Goal: Task Accomplishment & Management: Use online tool/utility

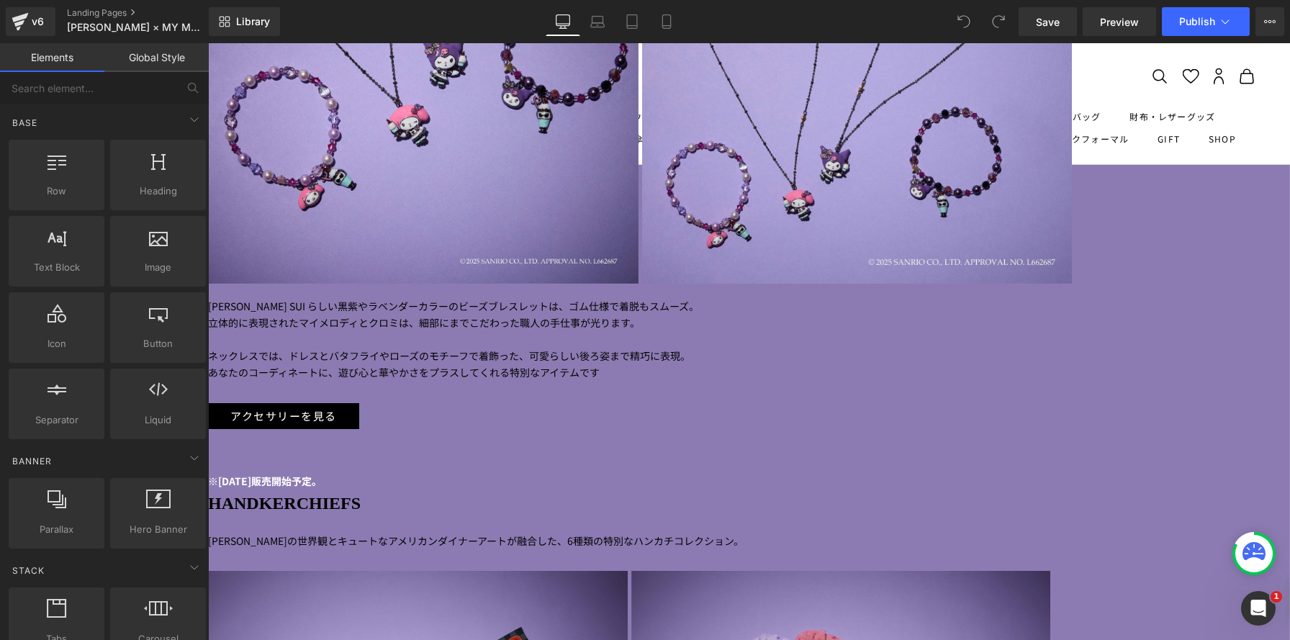
scroll to position [6287, 1082]
click at [961, 364] on p "あなたのコーディネートに、遊び心と華やかさをプラスしてくれる特別なアイテムです" at bounding box center [640, 372] width 864 height 17
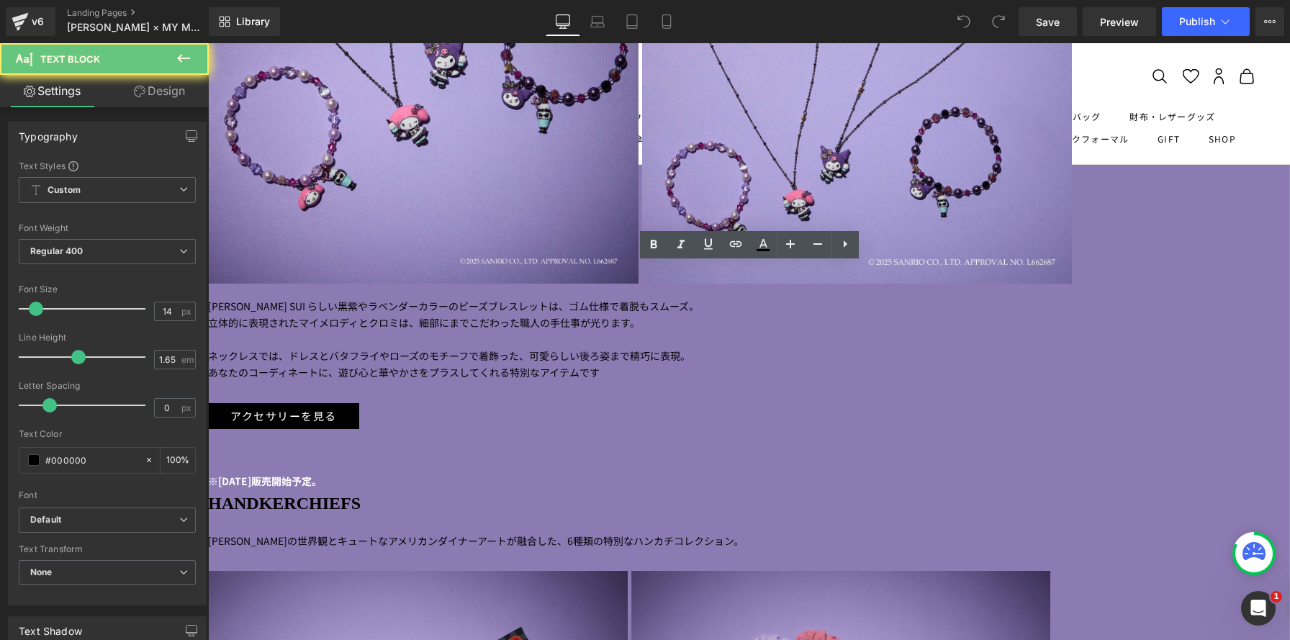
click at [948, 364] on p "あなたのコーディネートに、遊び心と華やかさをプラスしてくれる特別なアイテムです" at bounding box center [640, 372] width 864 height 17
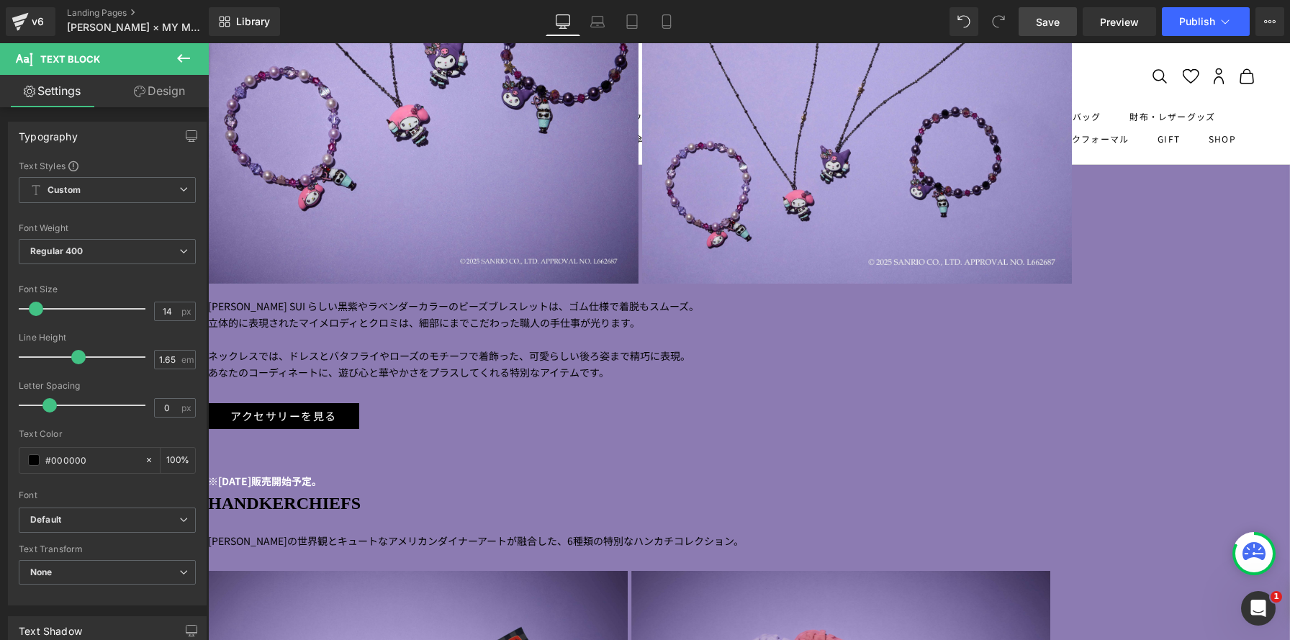
click at [1033, 18] on link "Save" at bounding box center [1048, 21] width 58 height 29
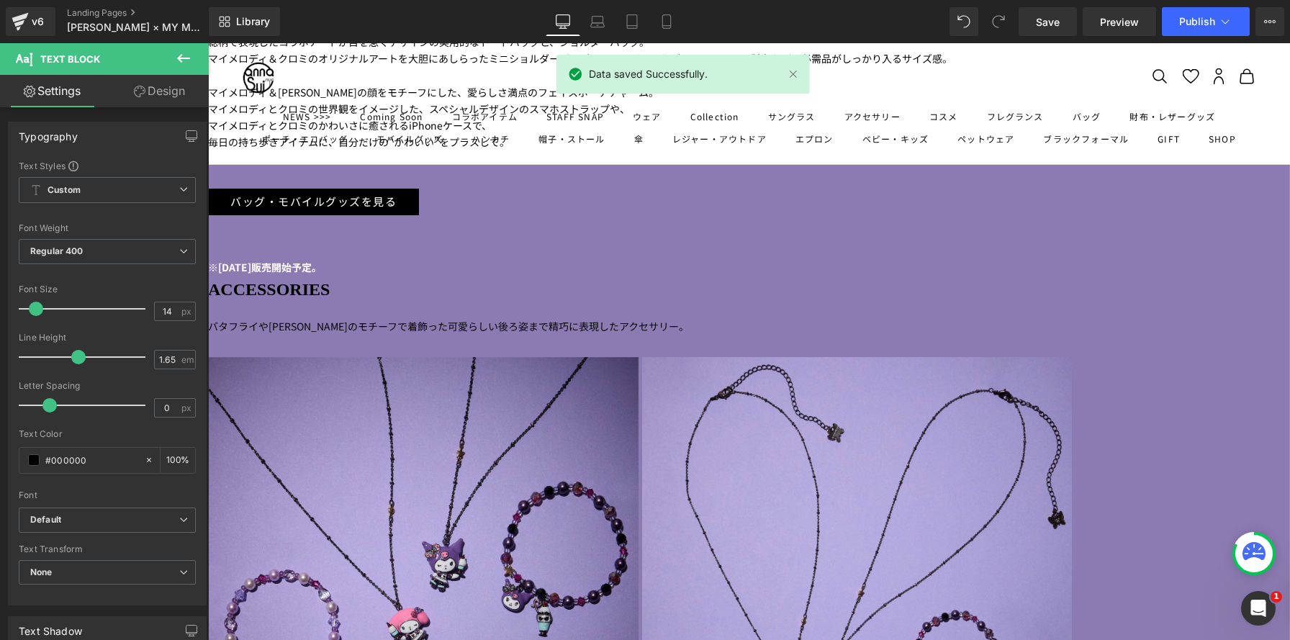
scroll to position [2886, 0]
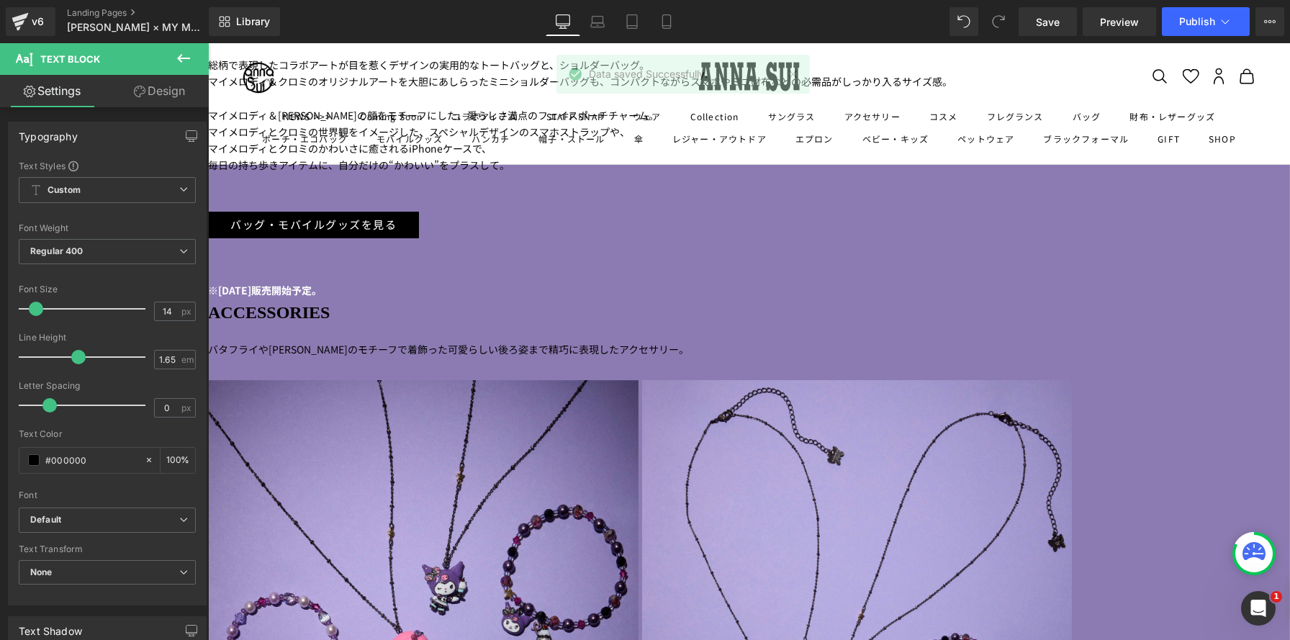
click at [208, 43] on link at bounding box center [208, 43] width 0 height 0
click at [208, 43] on icon at bounding box center [208, 43] width 0 height 0
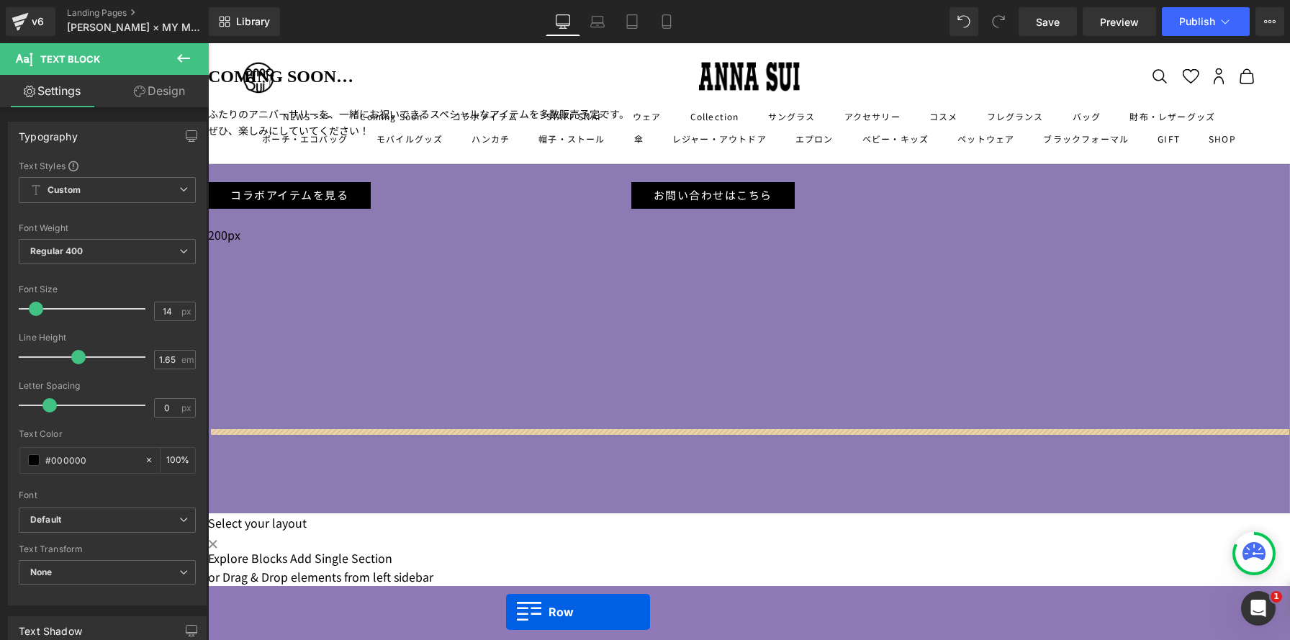
scroll to position [5377, 0]
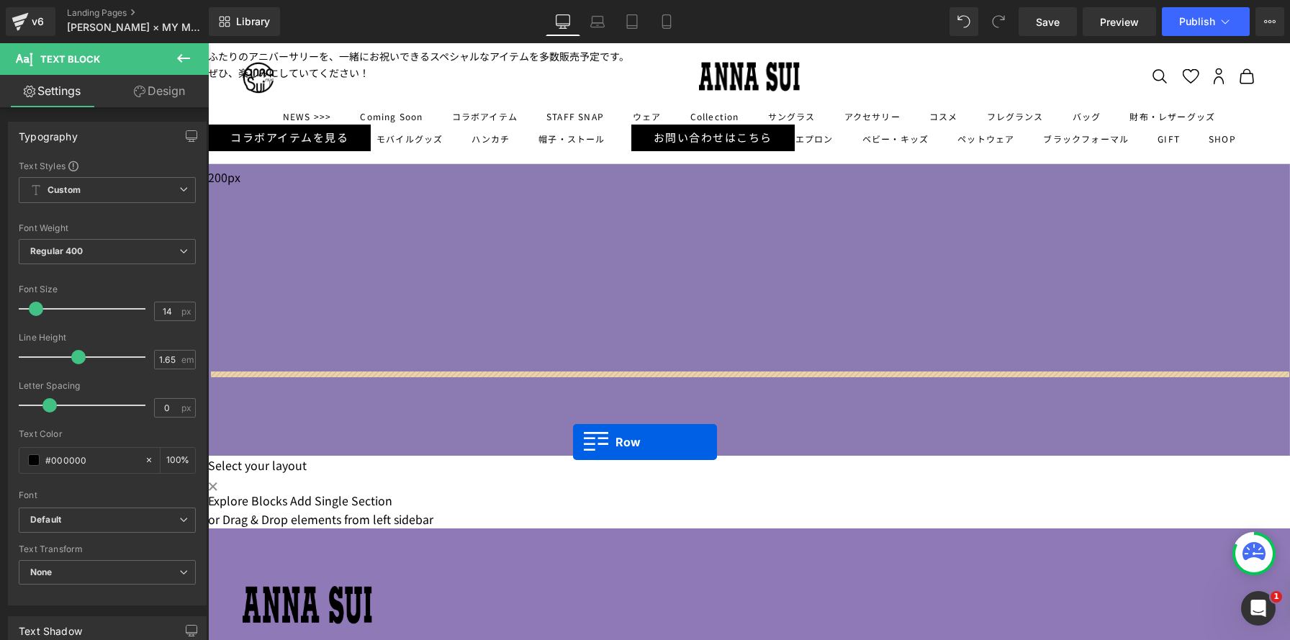
drag, startPoint x: 326, startPoint y: 90, endPoint x: 573, endPoint y: 441, distance: 429.5
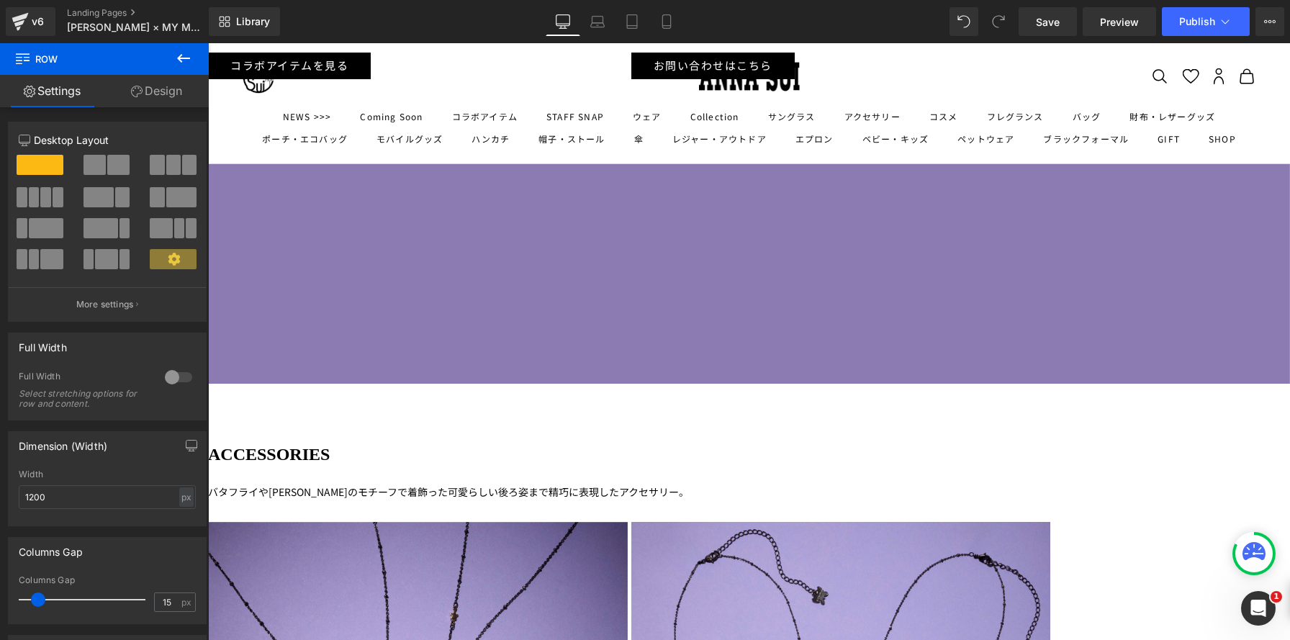
scroll to position [7008, 1082]
click at [670, 26] on icon at bounding box center [667, 21] width 14 height 14
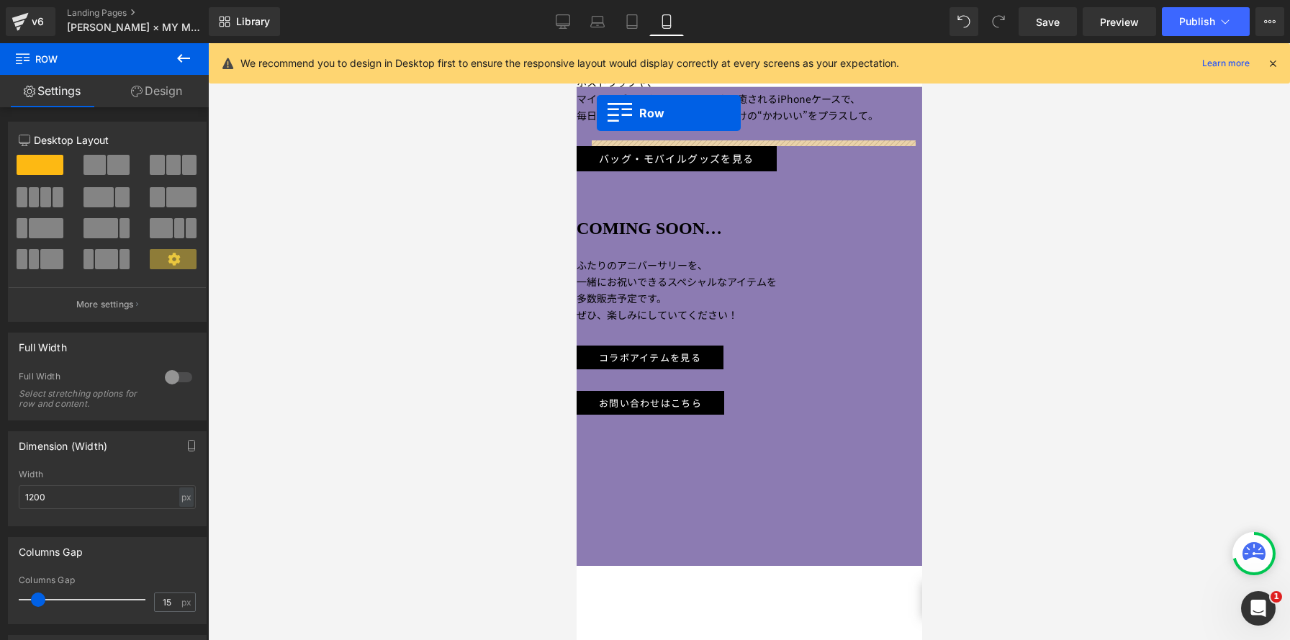
scroll to position [2376, 0]
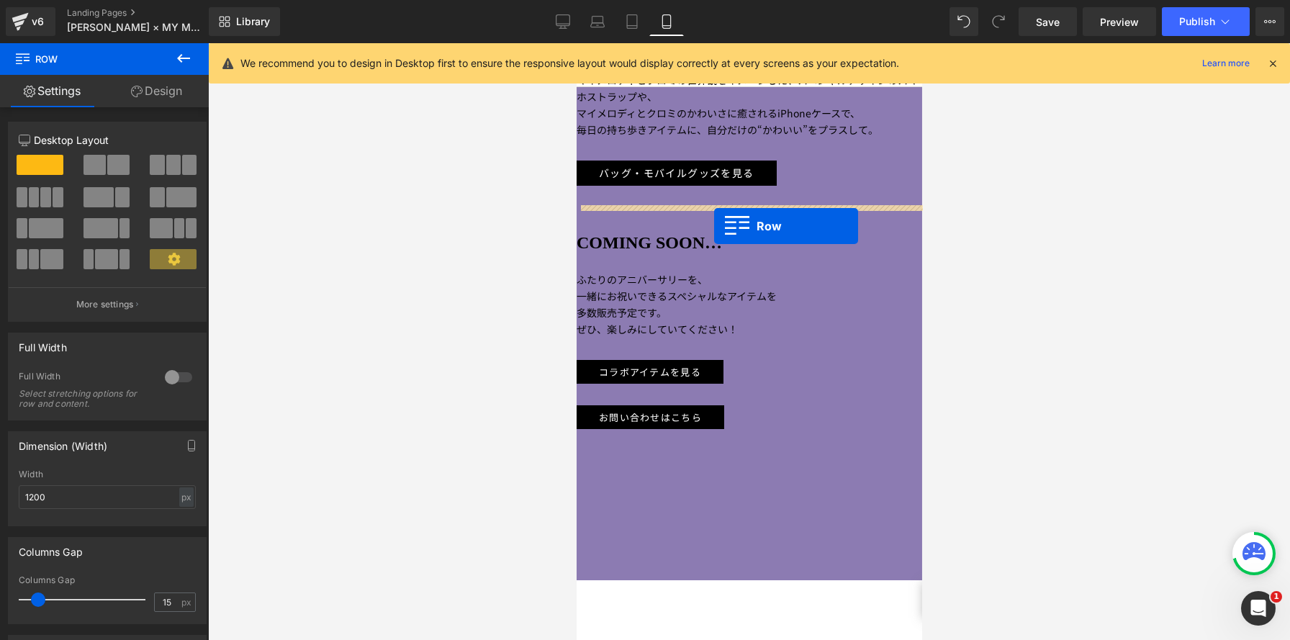
drag, startPoint x: 588, startPoint y: 159, endPoint x: 714, endPoint y: 226, distance: 142.7
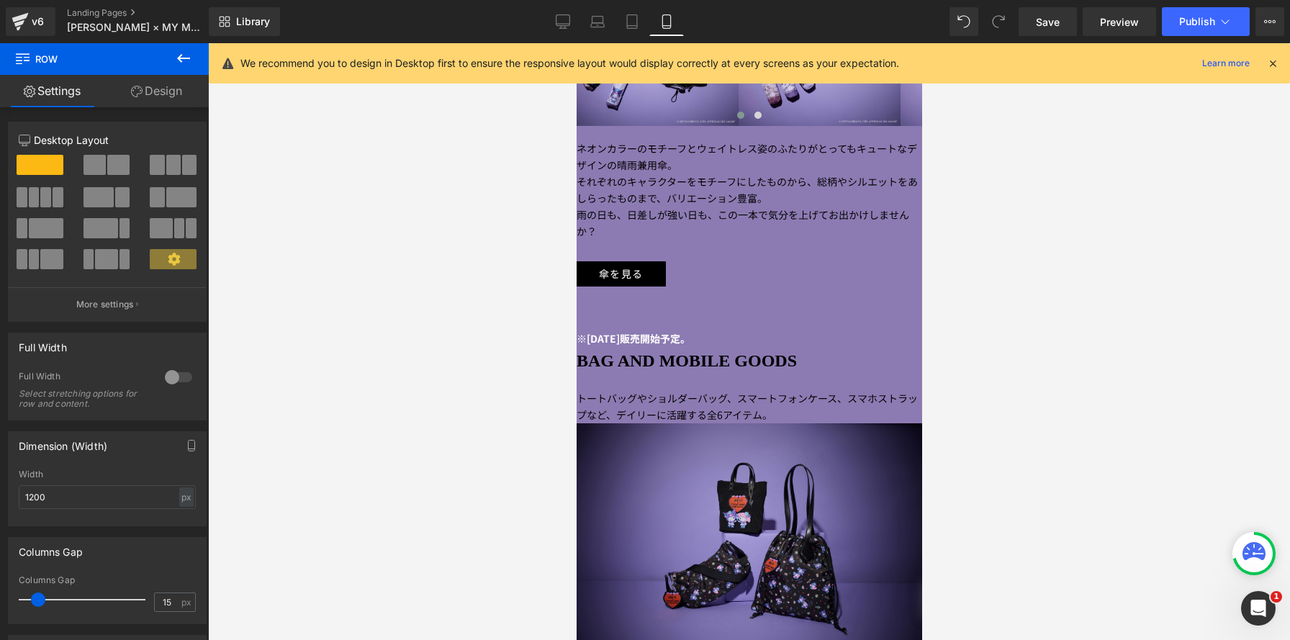
scroll to position [1319, 0]
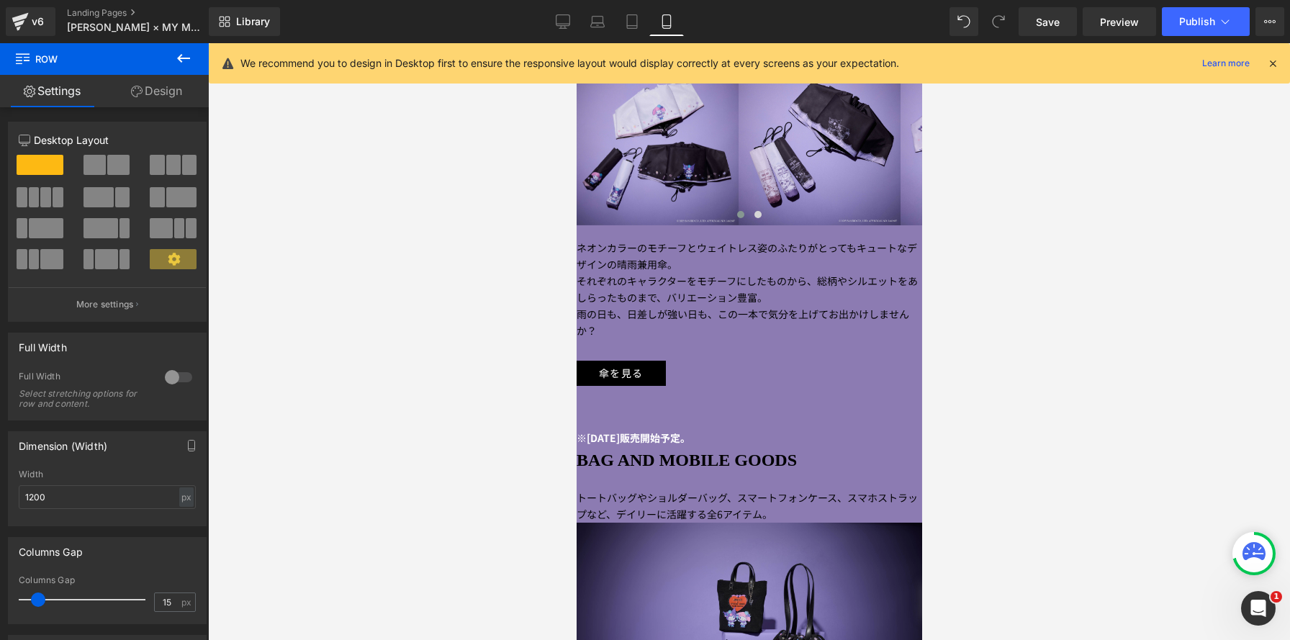
click at [648, 470] on strong "BAG AND MOBILE GOODS" at bounding box center [686, 460] width 220 height 19
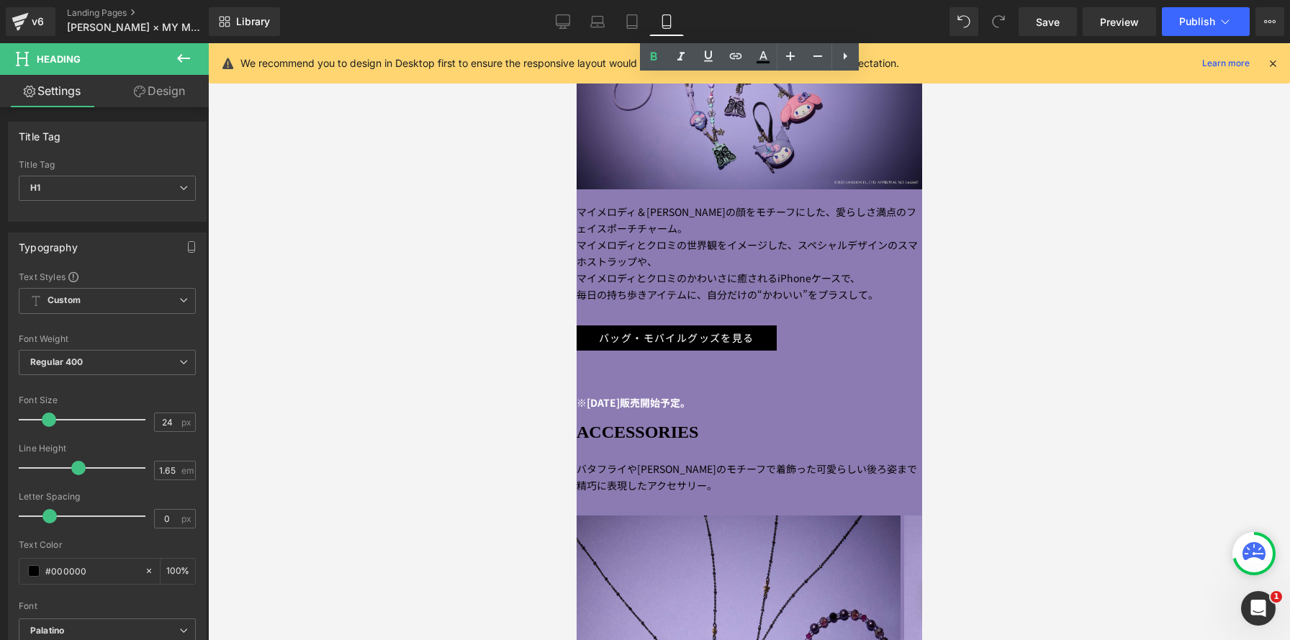
scroll to position [2323, 0]
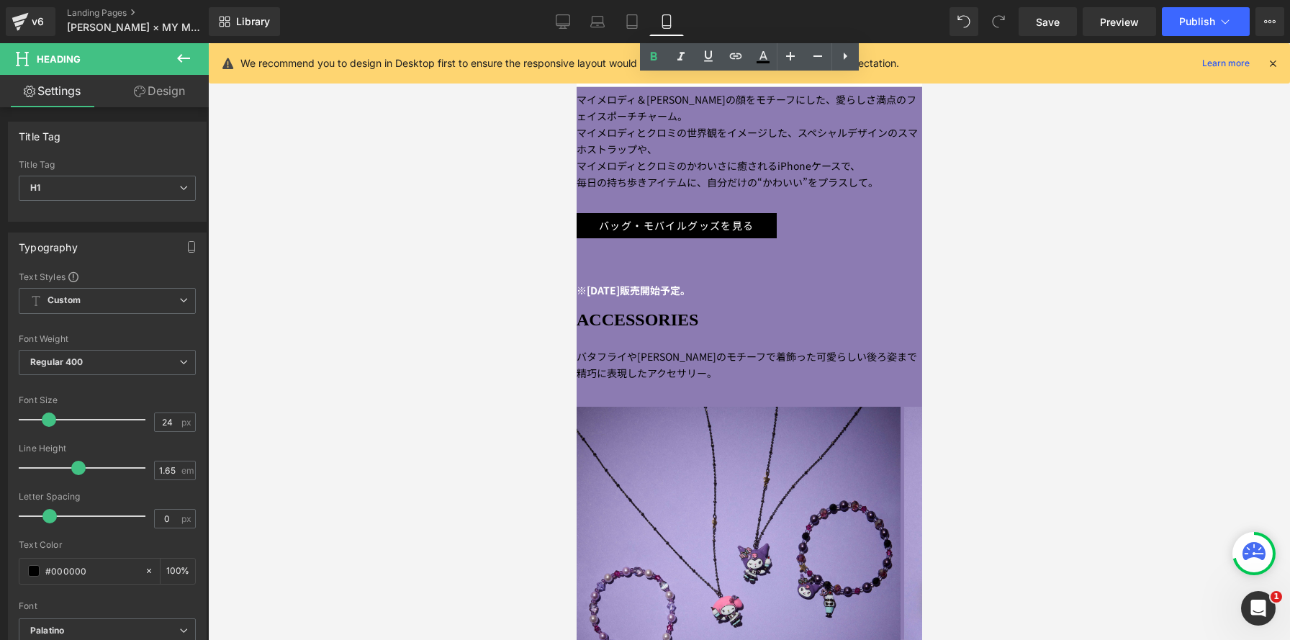
click at [683, 335] on h1 "ACCESSORIES" at bounding box center [749, 320] width 346 height 29
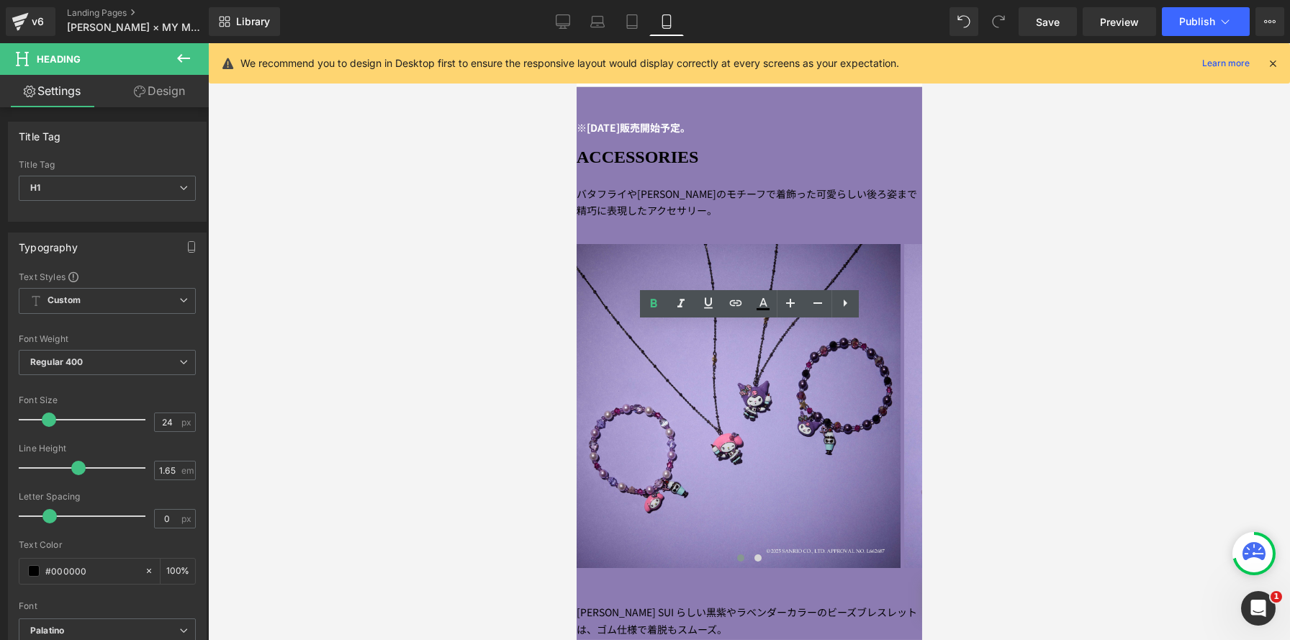
scroll to position [2579, 0]
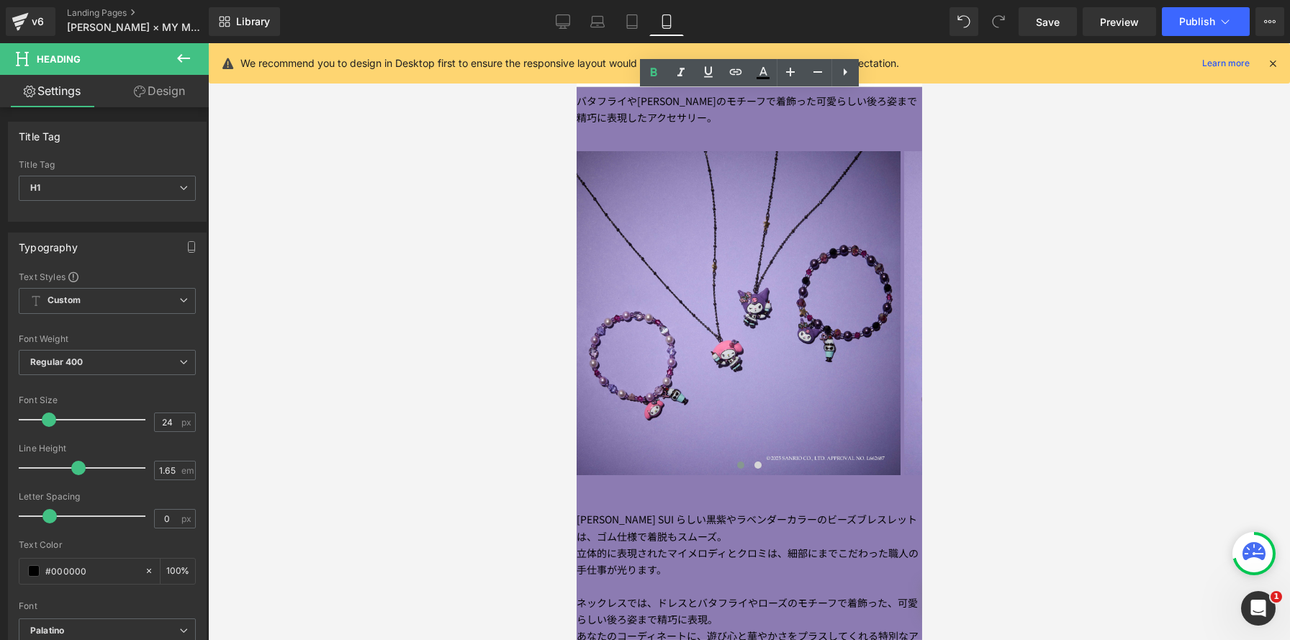
click at [686, 125] on span "バタフライや[PERSON_NAME]のモチーフで着飾った可愛らしい後ろ姿まで精巧に表現したアクセサリー。" at bounding box center [746, 109] width 341 height 31
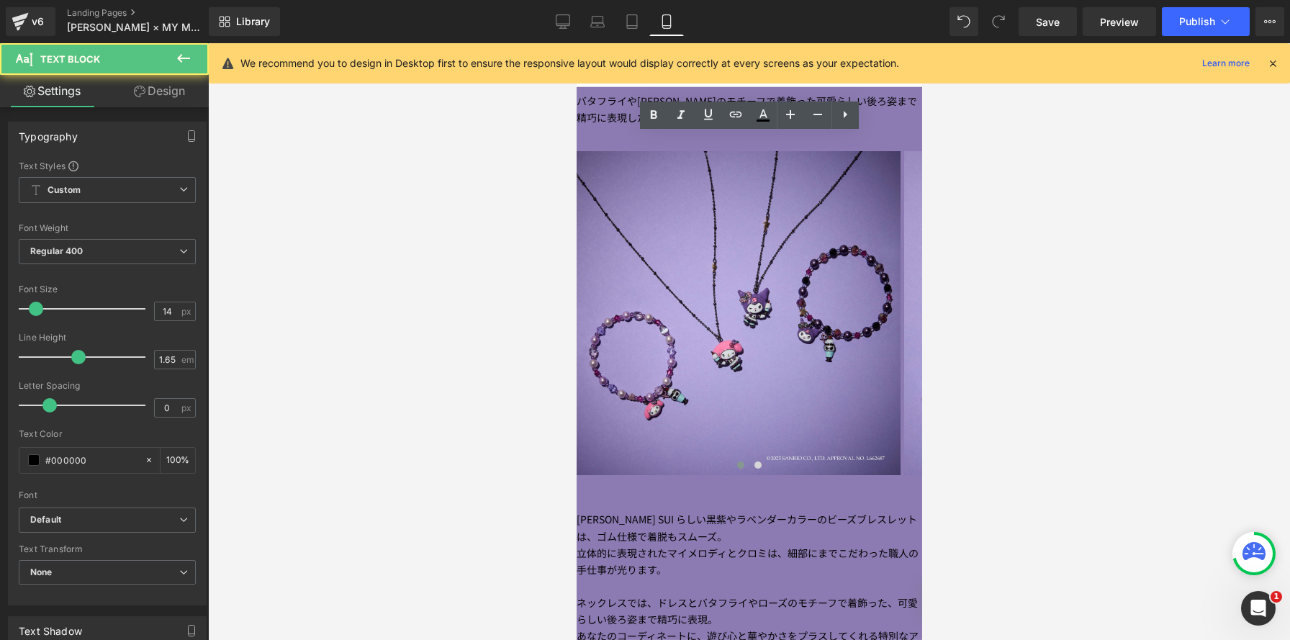
click at [781, 125] on span "バタフライや[PERSON_NAME]のモチーフで着飾った可愛らしい後ろ姿まで精巧に表現したアクセサリー。" at bounding box center [746, 109] width 341 height 31
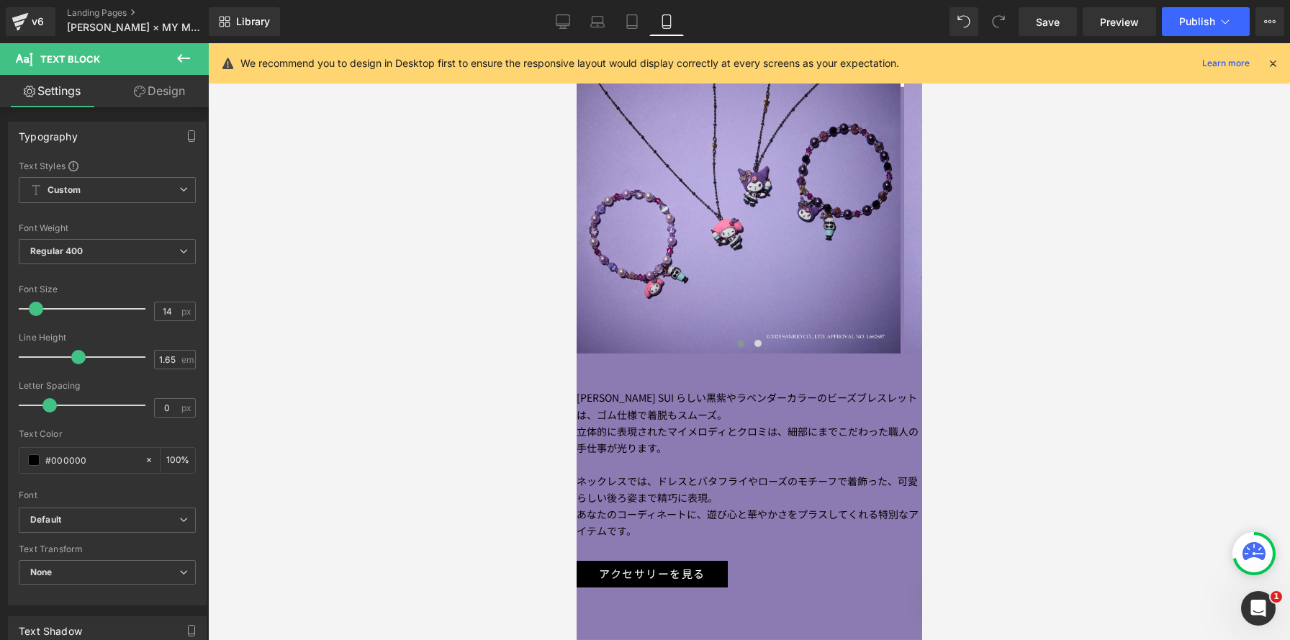
scroll to position [2703, 0]
click at [705, 413] on p "[PERSON_NAME] SUI らしい黒紫やラベンダーカラーのビーズブレスレットは、ゴム仕様で着脱もスムーズ。" at bounding box center [749, 403] width 346 height 33
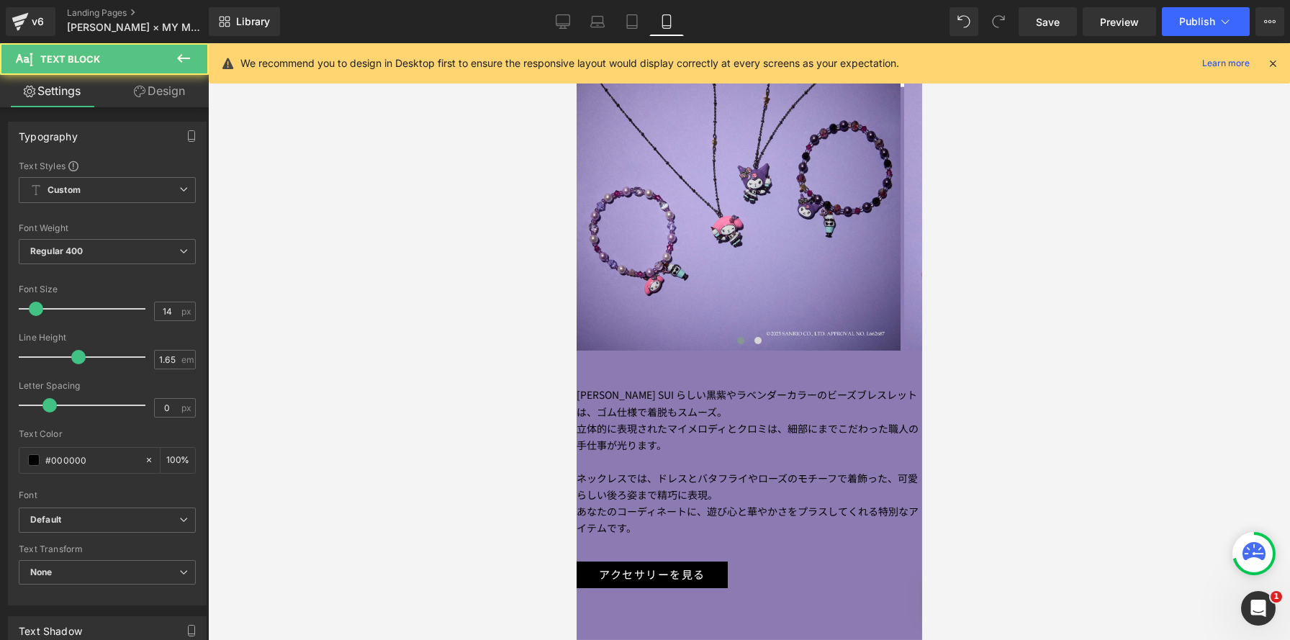
click at [706, 412] on p "[PERSON_NAME] SUI らしい黒紫やラベンダーカラーのビーズブレスレットは、ゴム仕様で着脱もスムーズ。" at bounding box center [749, 403] width 346 height 33
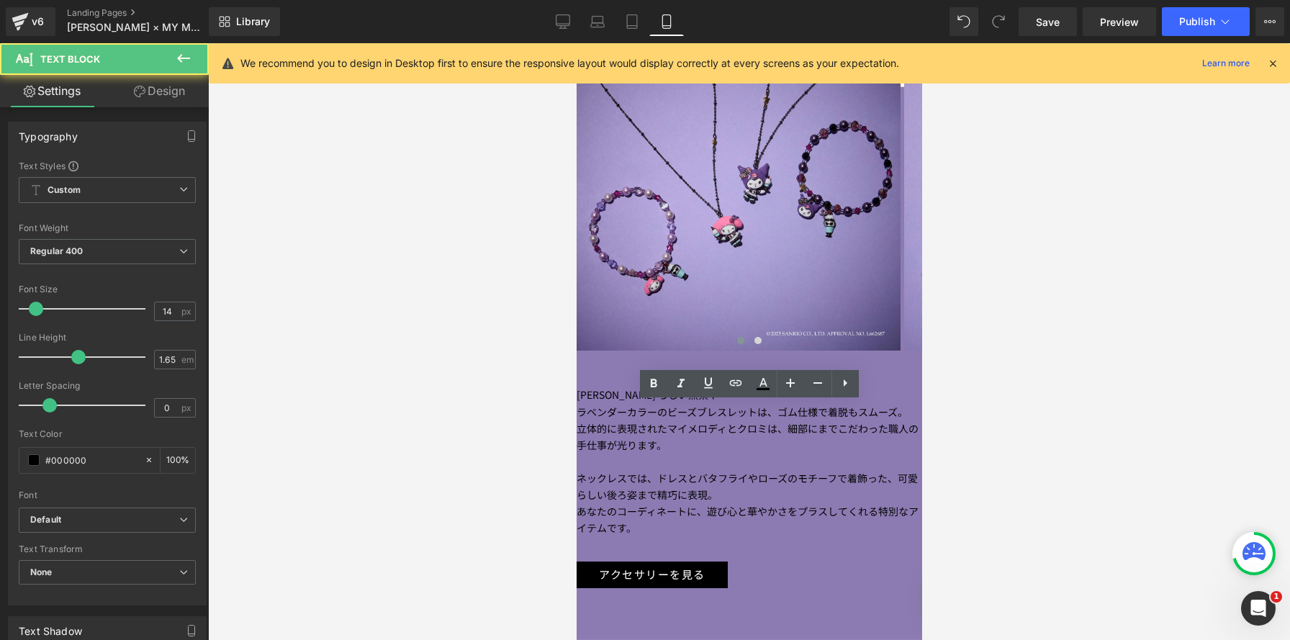
scroll to position [4803, 346]
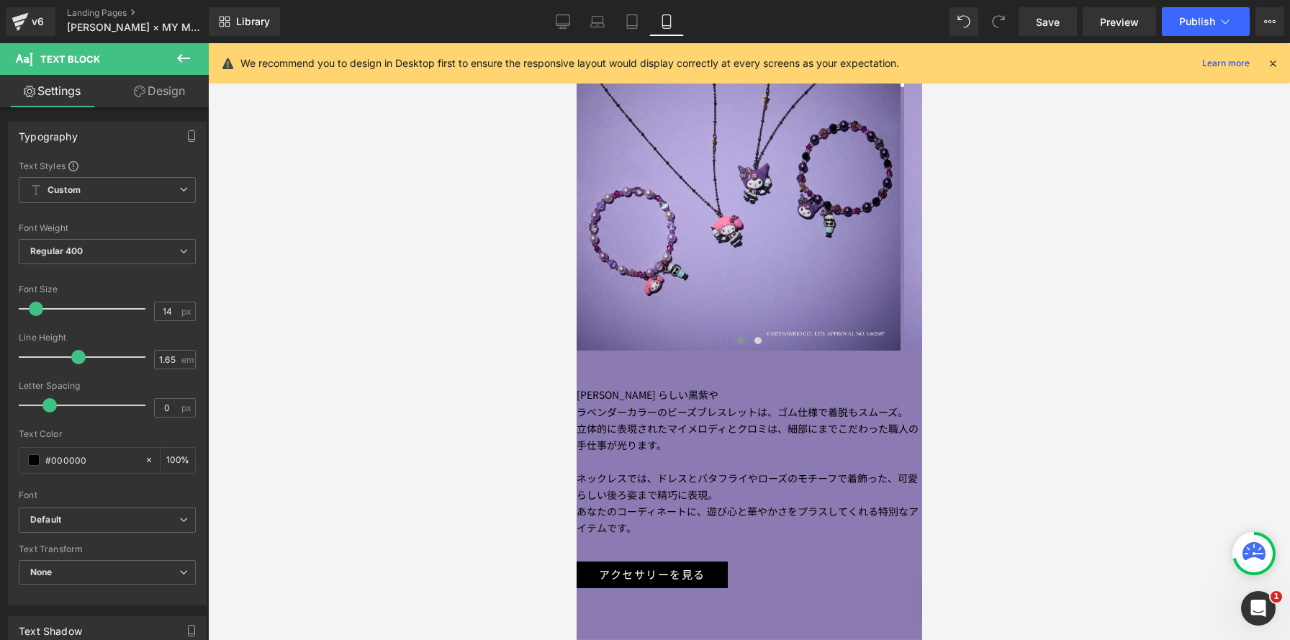
click at [791, 421] on p "ラベンダーカラーのビーズブレスレットは、ゴム仕様で着脱もスムーズ。" at bounding box center [749, 412] width 346 height 17
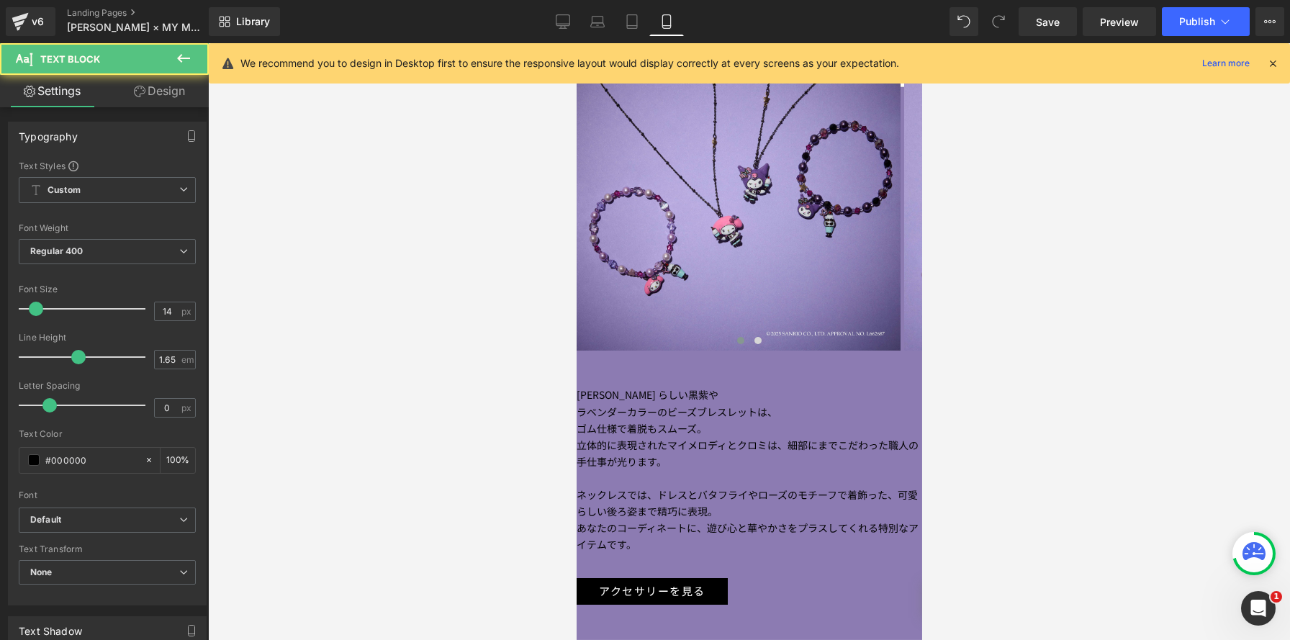
click at [795, 462] on p "立体的に表現されたマイメロディとクロミは、細部にまでこだわった職人の手仕事が光ります。" at bounding box center [749, 453] width 346 height 33
click at [668, 512] on p "ネックレスでは、ドレスとバタフライやローズのモチーフで着飾った、可愛らしい後ろ姿まで精巧に表現。" at bounding box center [749, 503] width 346 height 33
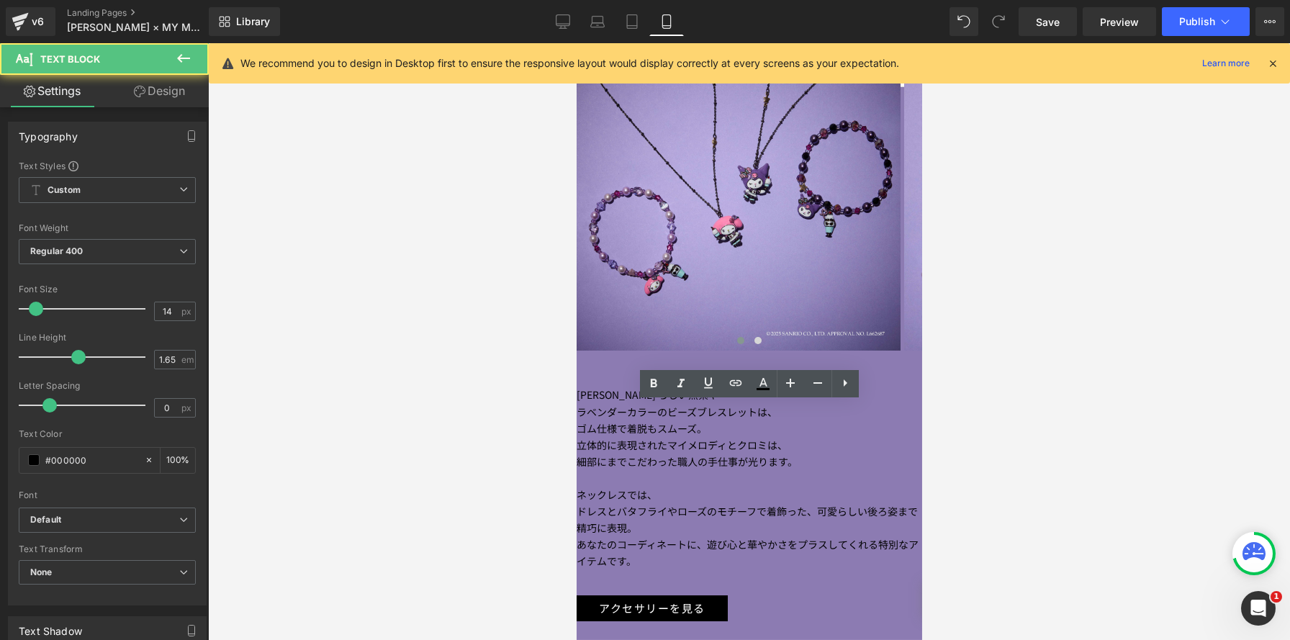
scroll to position [4819, 346]
click at [827, 530] on p "ドレスとバタフライやローズのモチーフで着飾った、可愛らしい後ろ姿まで精巧に表現。" at bounding box center [749, 519] width 346 height 33
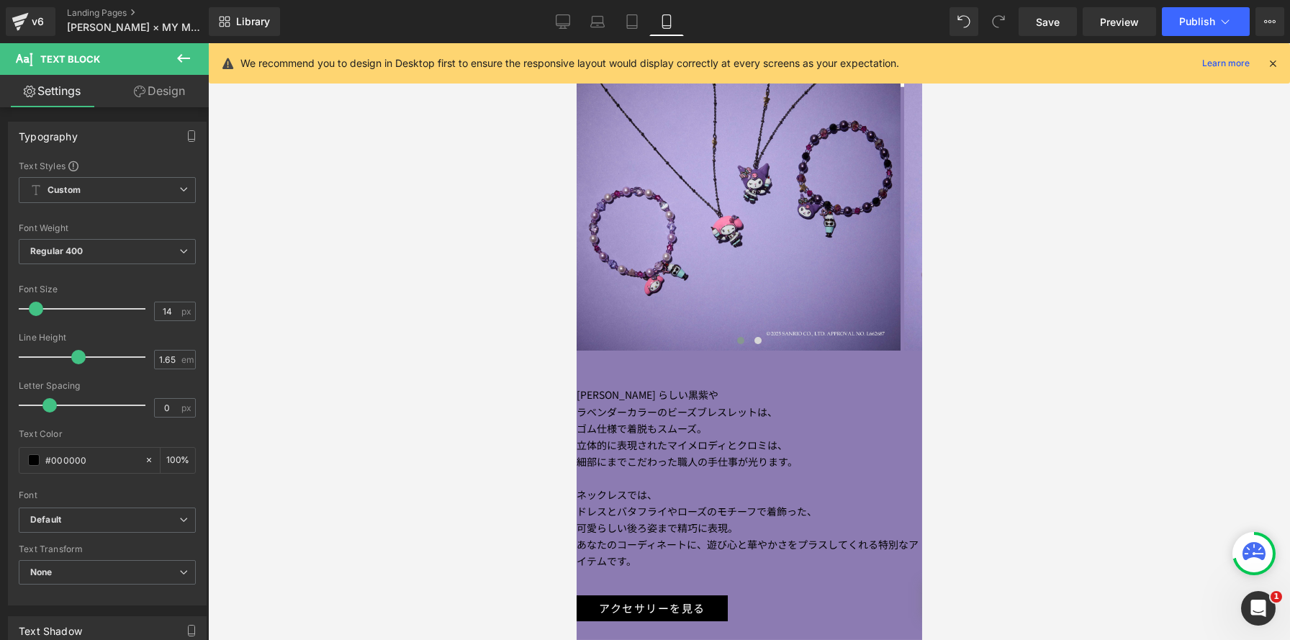
click at [715, 563] on p "あなたのコーディネートに、遊び心と華やかさをプラスしてくれる特別なアイテムです。" at bounding box center [749, 552] width 346 height 33
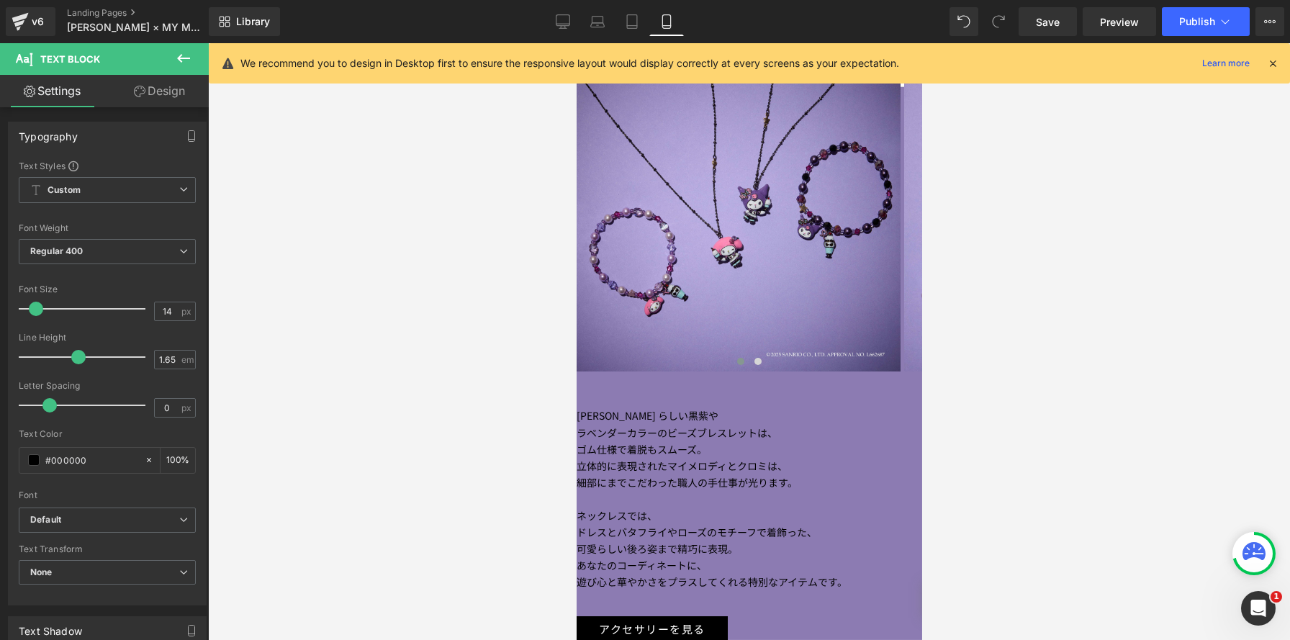
scroll to position [2634, 0]
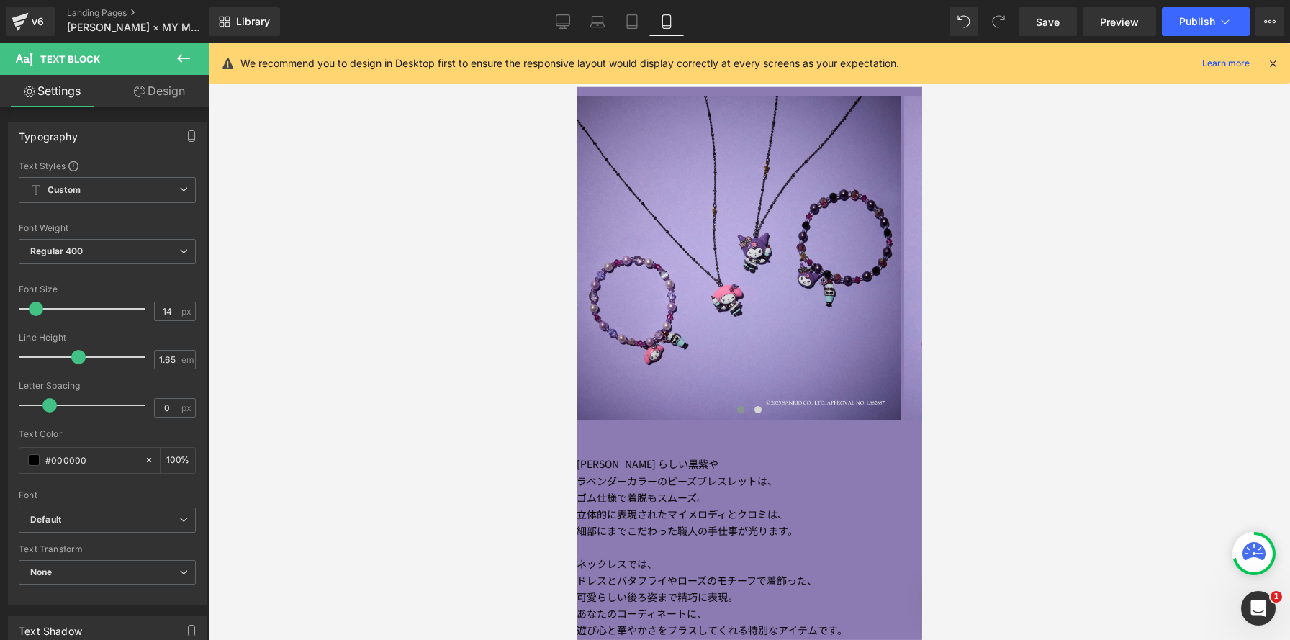
click at [576, 43] on span "Carousel" at bounding box center [576, 43] width 0 height 0
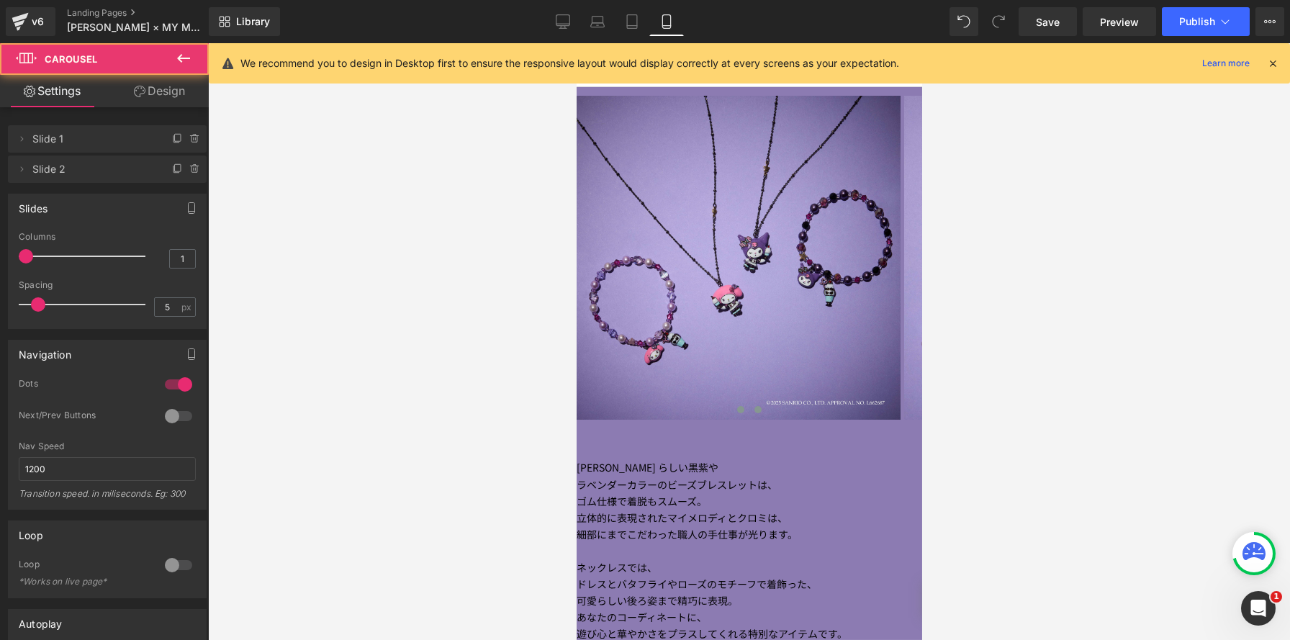
click at [762, 417] on button at bounding box center [757, 410] width 17 height 14
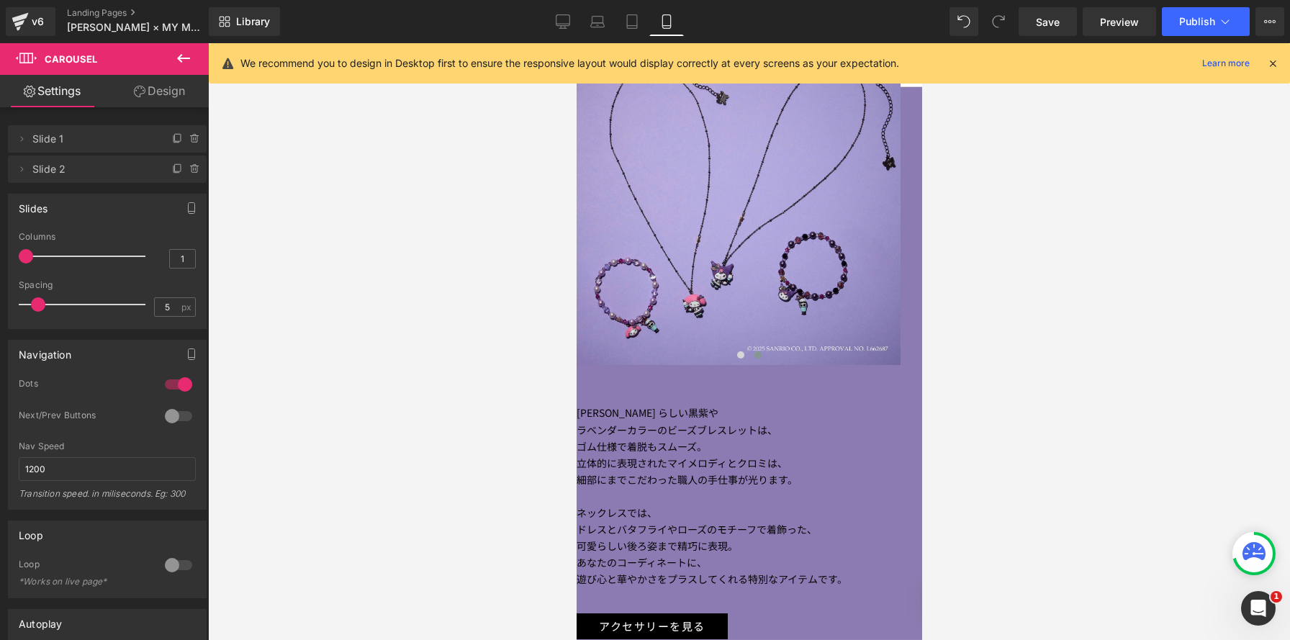
scroll to position [2722, 0]
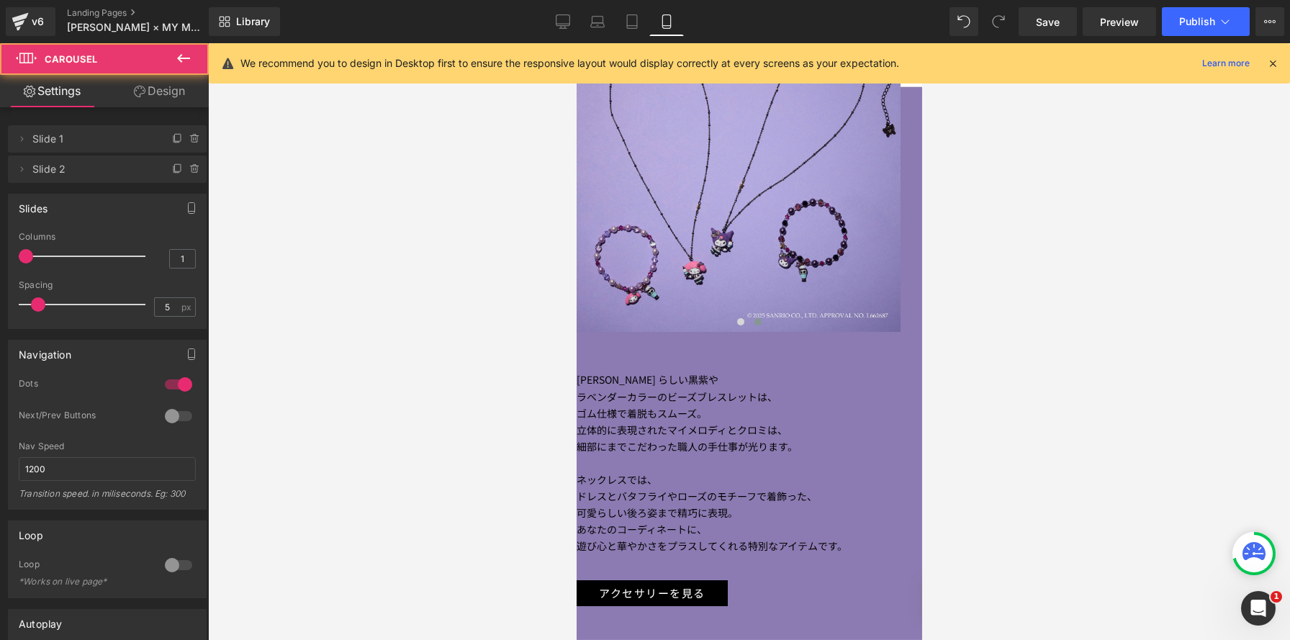
click at [757, 325] on span at bounding box center [757, 321] width 7 height 7
click at [742, 325] on span at bounding box center [740, 321] width 7 height 7
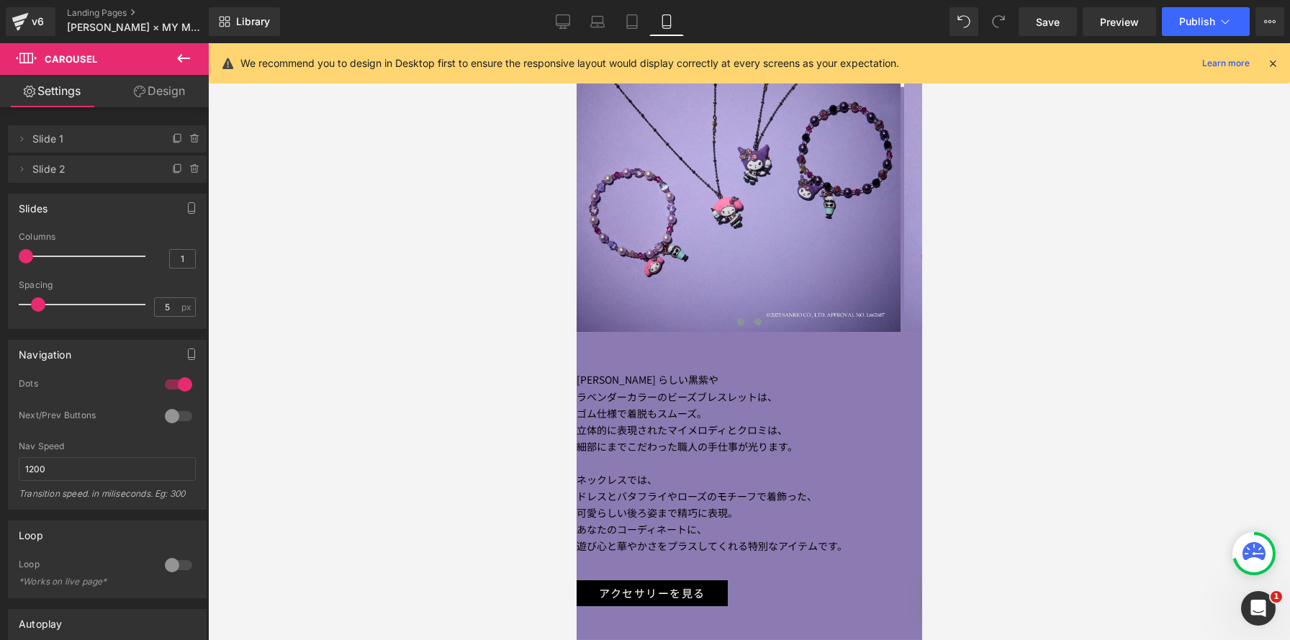
click at [760, 325] on span at bounding box center [757, 321] width 7 height 7
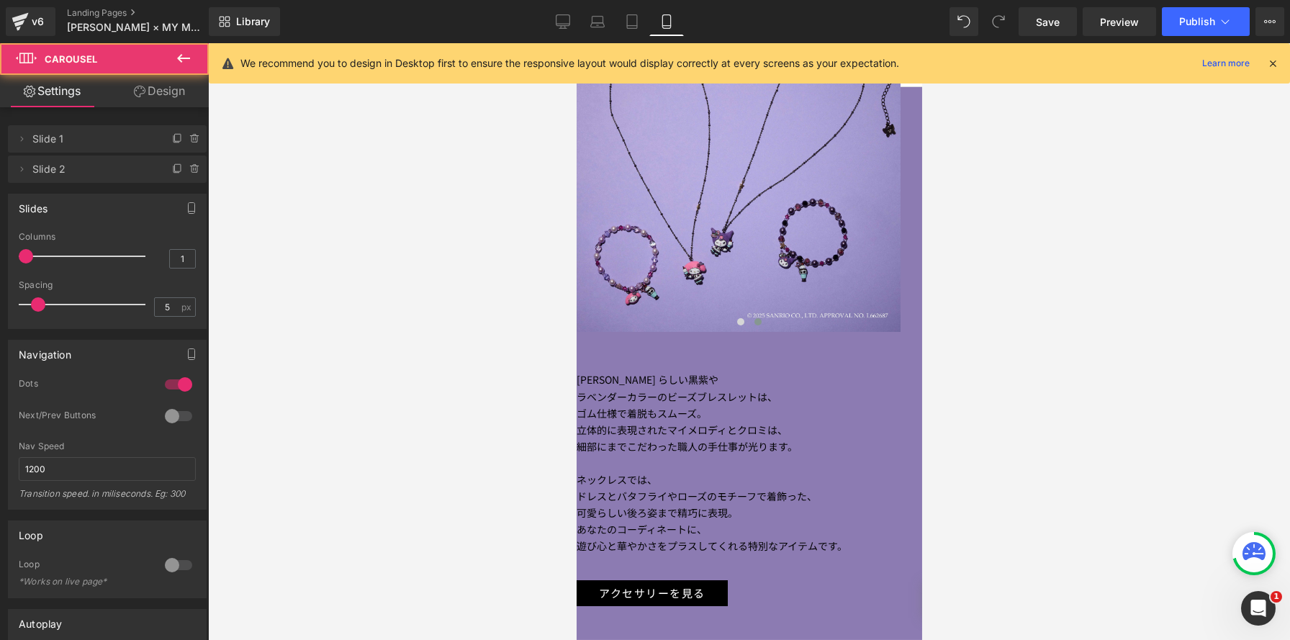
click at [799, 216] on img at bounding box center [738, 170] width 324 height 324
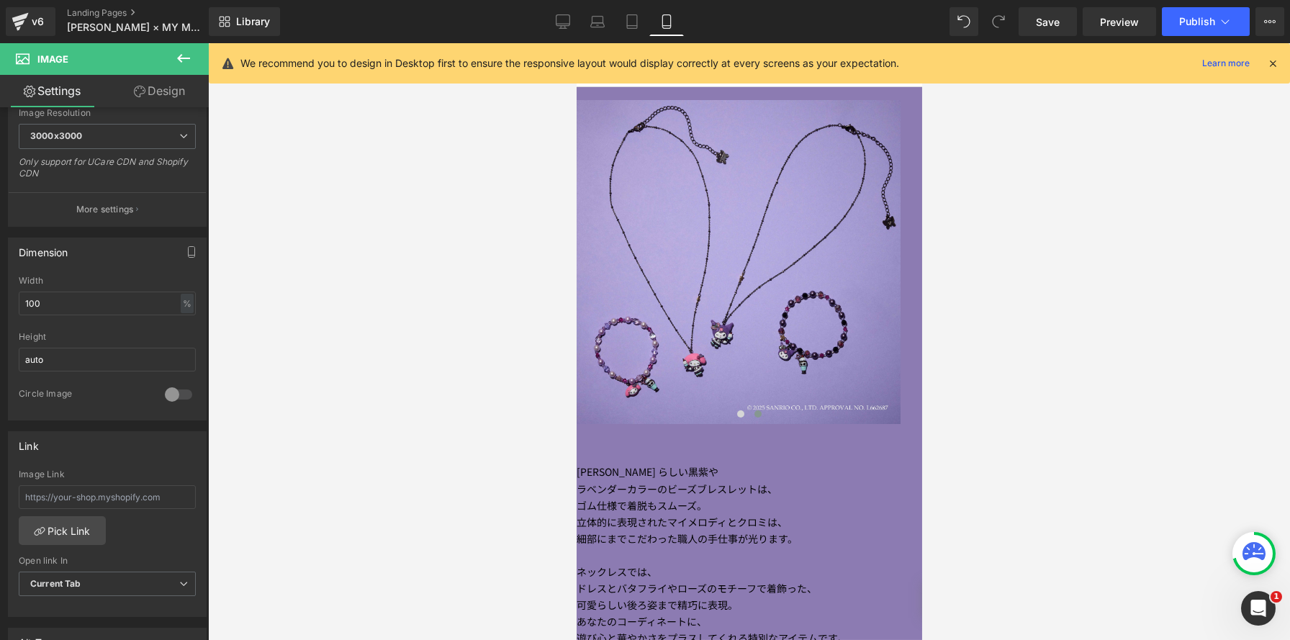
scroll to position [2514, 0]
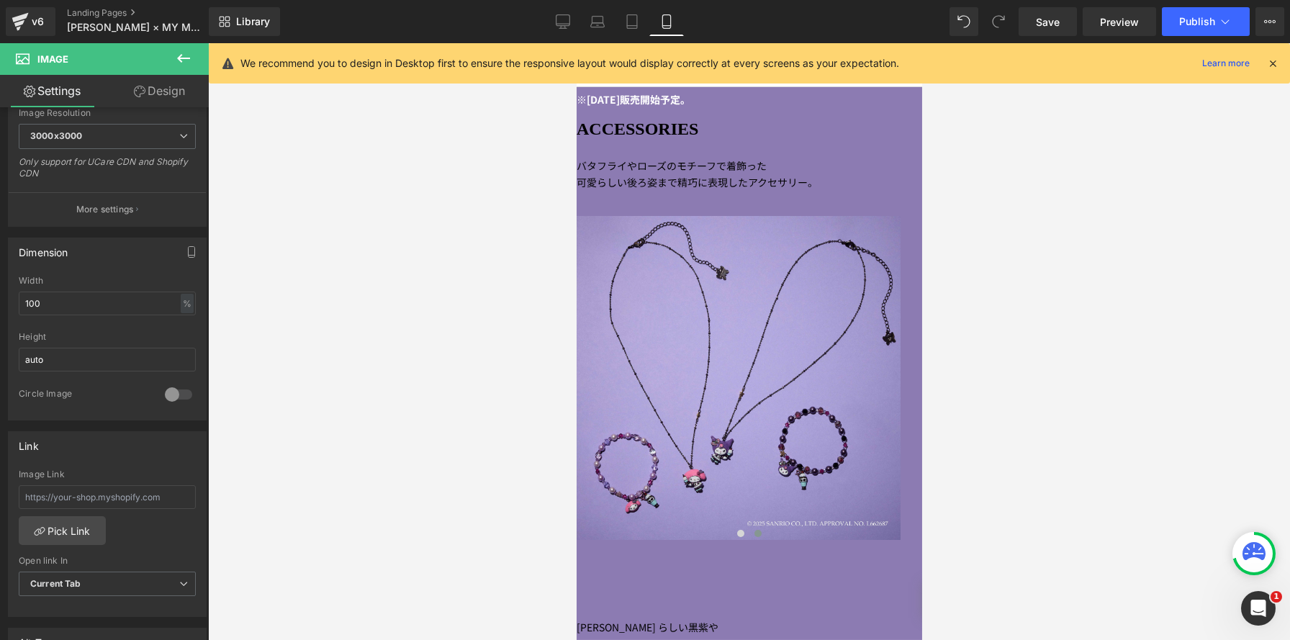
click at [576, 43] on span "Carousel" at bounding box center [576, 43] width 0 height 0
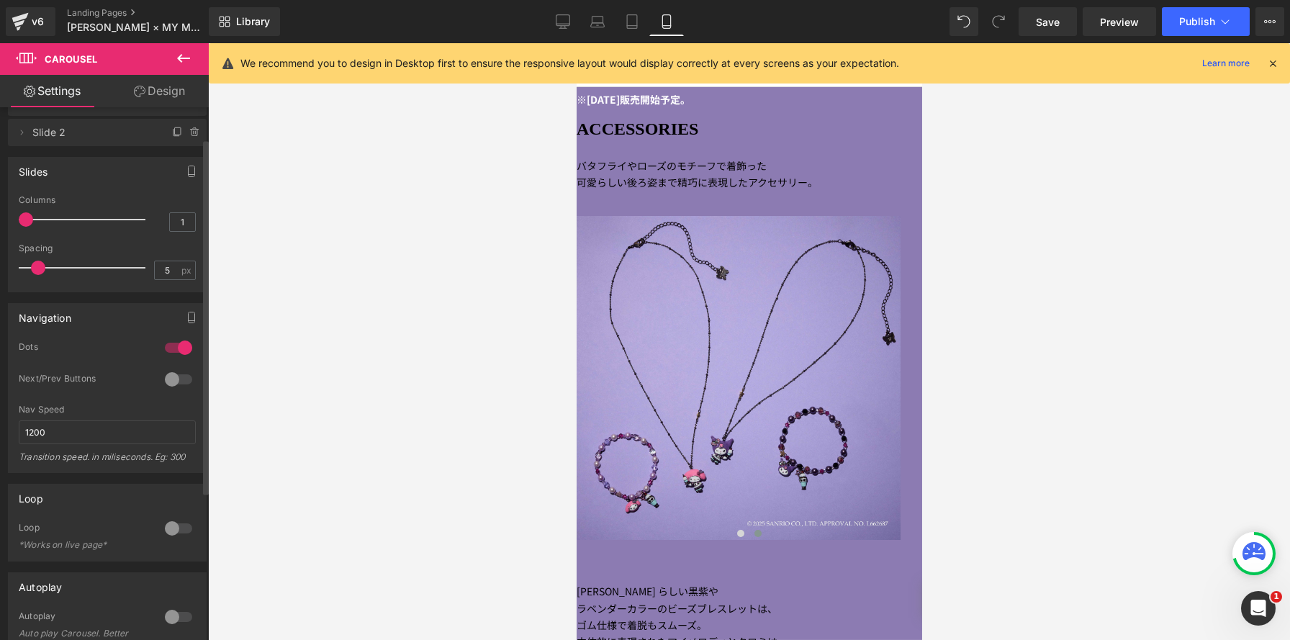
scroll to position [50, 0]
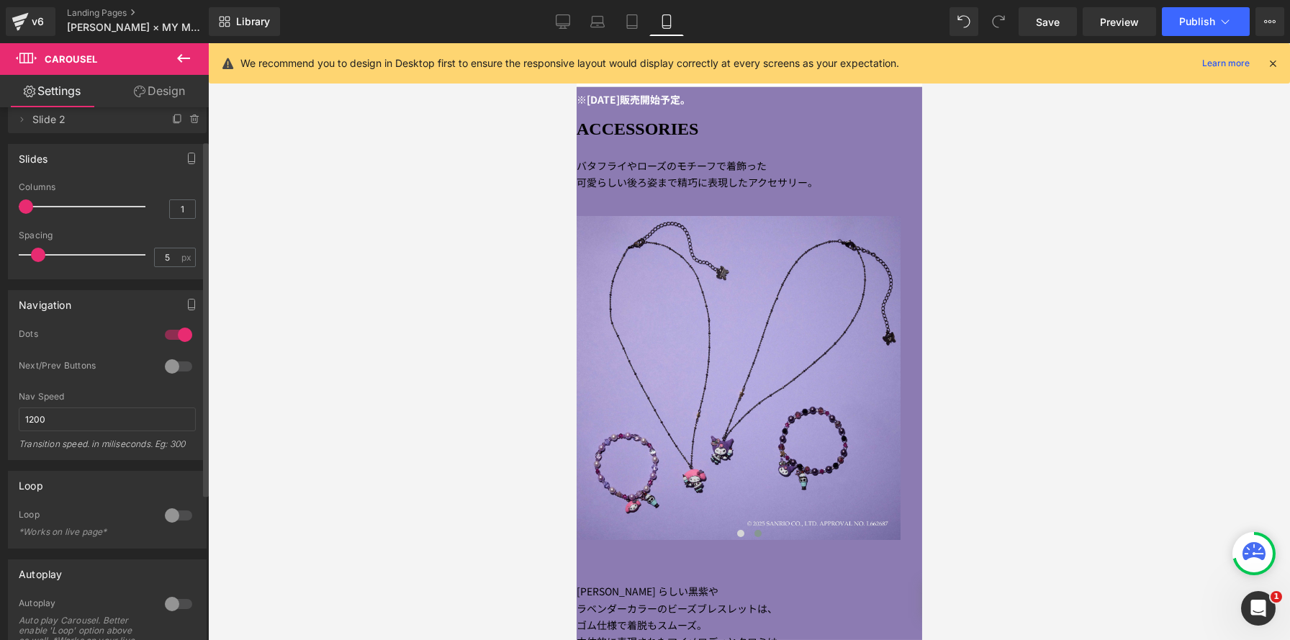
click at [179, 362] on div at bounding box center [178, 366] width 35 height 23
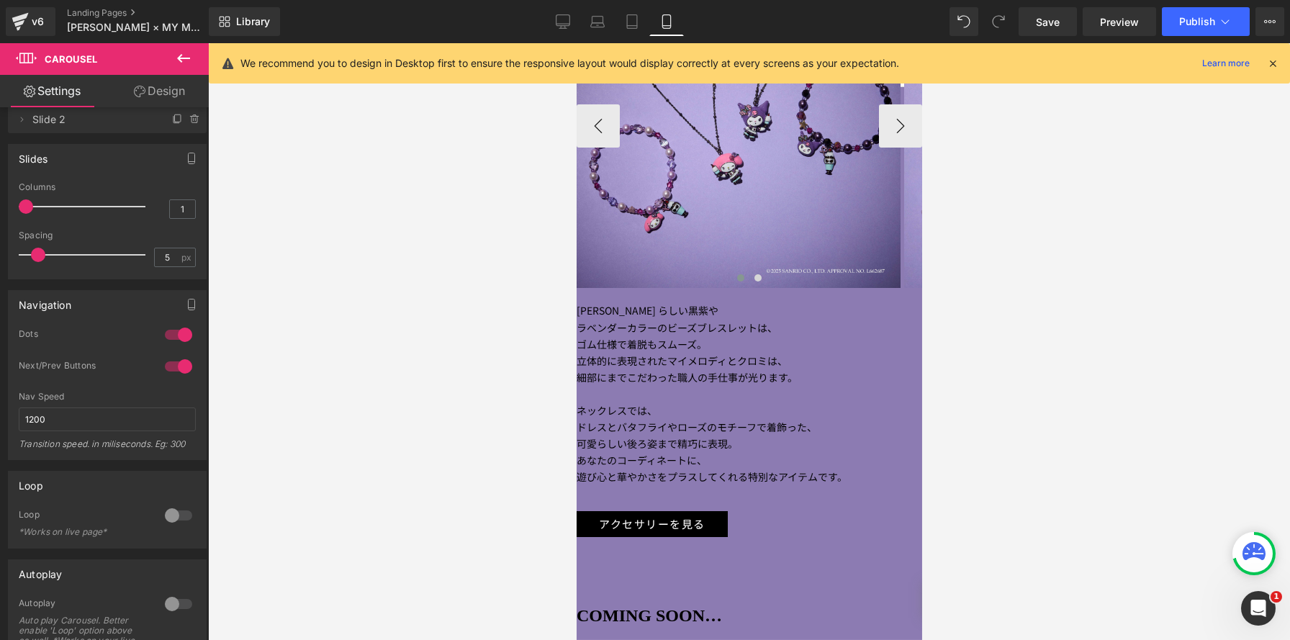
scroll to position [2767, 0]
click at [1045, 19] on span "Save" at bounding box center [1048, 21] width 24 height 15
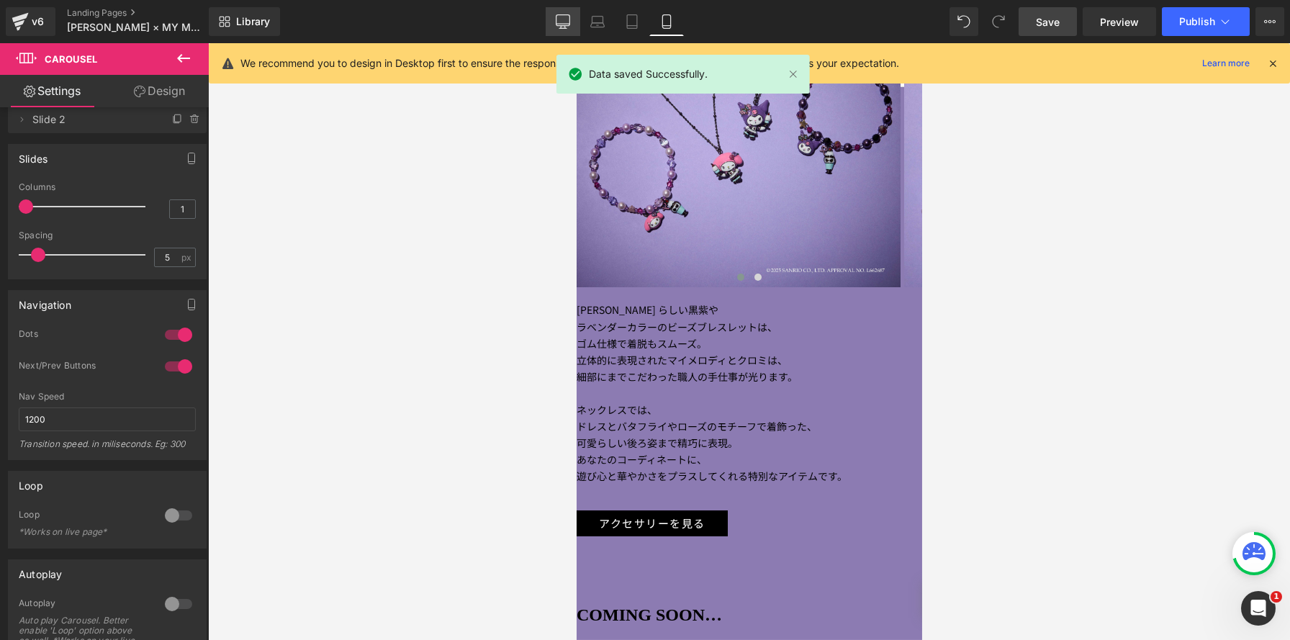
click at [553, 24] on link "Desktop" at bounding box center [563, 21] width 35 height 29
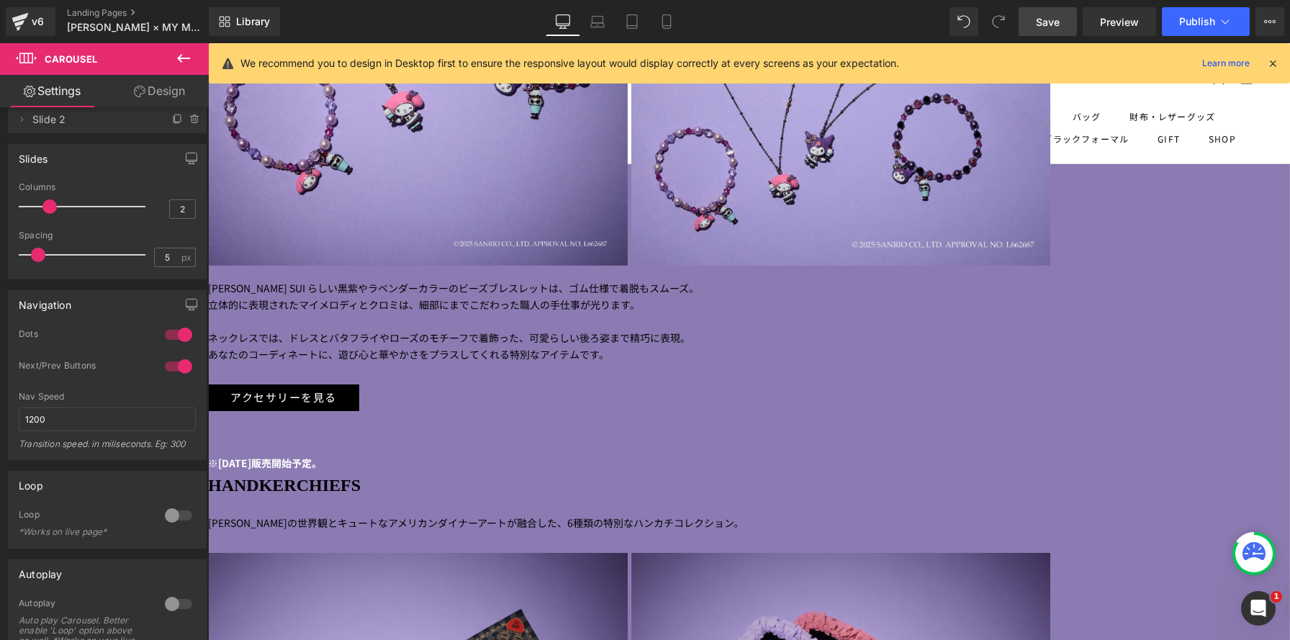
scroll to position [3507, 0]
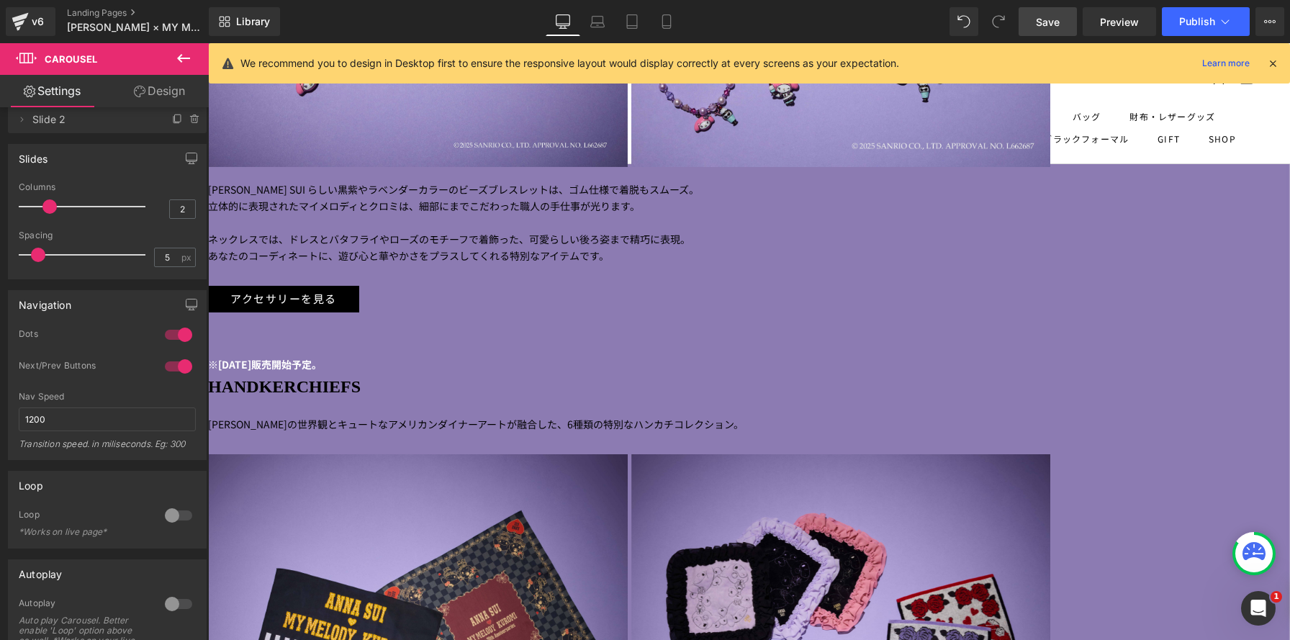
click at [1056, 26] on span "Save" at bounding box center [1048, 21] width 24 height 15
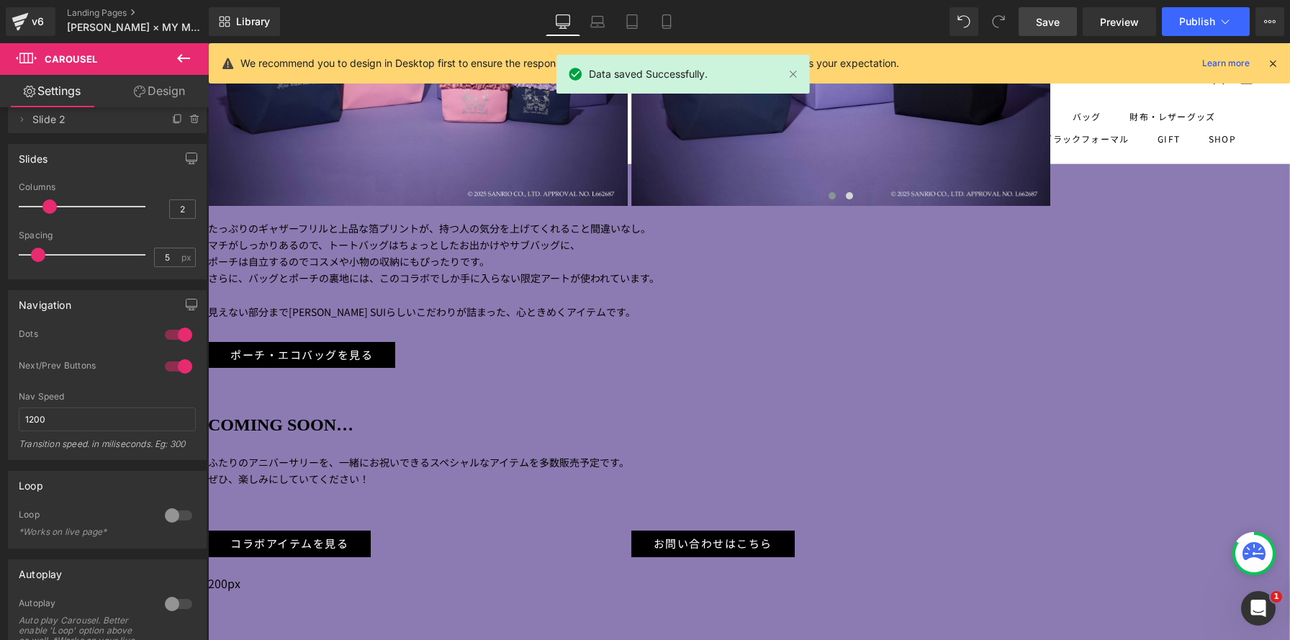
scroll to position [4955, 0]
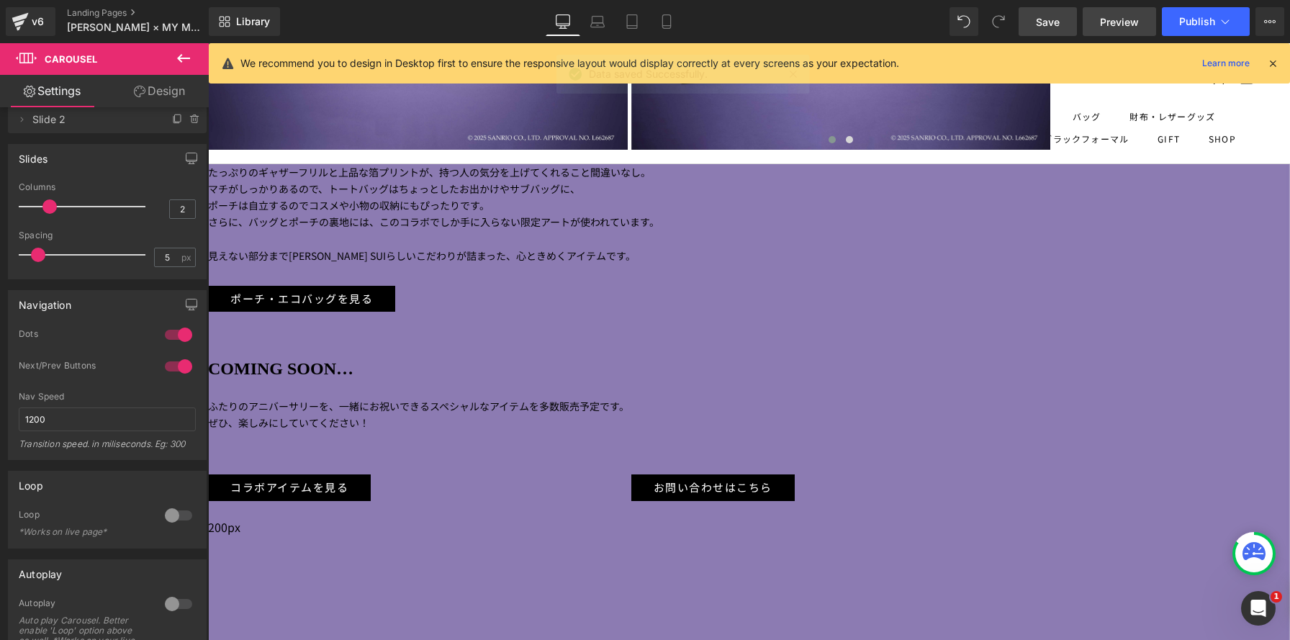
click at [1110, 18] on span "Preview" at bounding box center [1119, 21] width 39 height 15
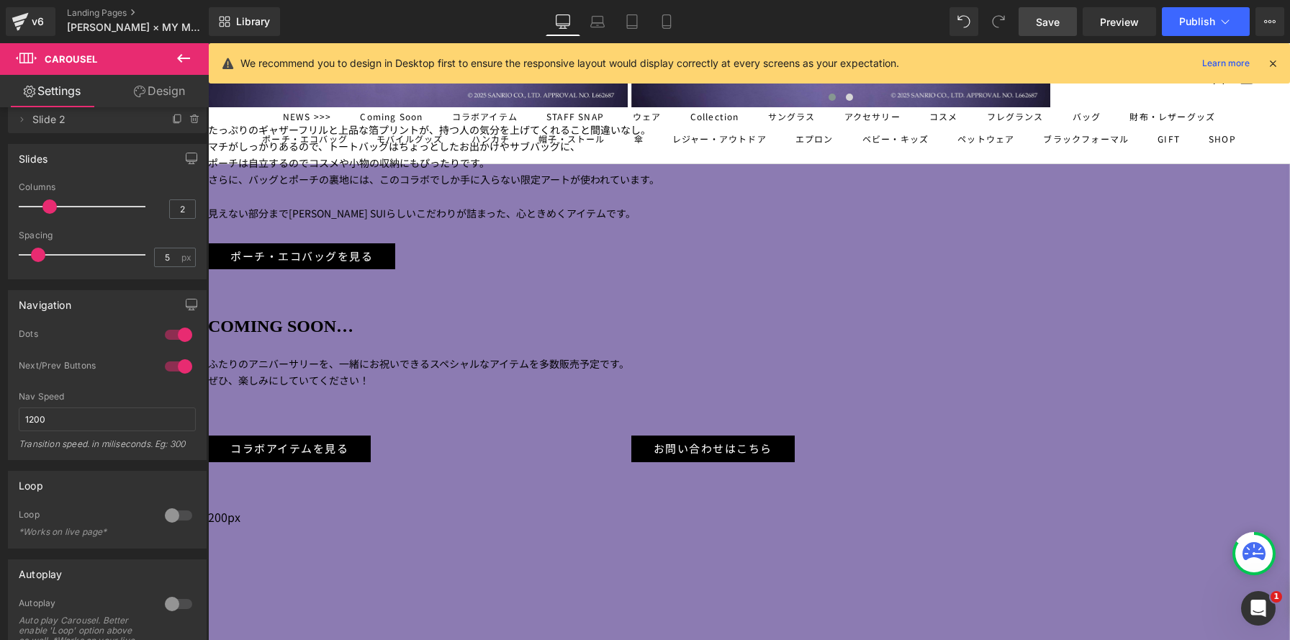
click at [208, 43] on span "Row" at bounding box center [208, 43] width 0 height 0
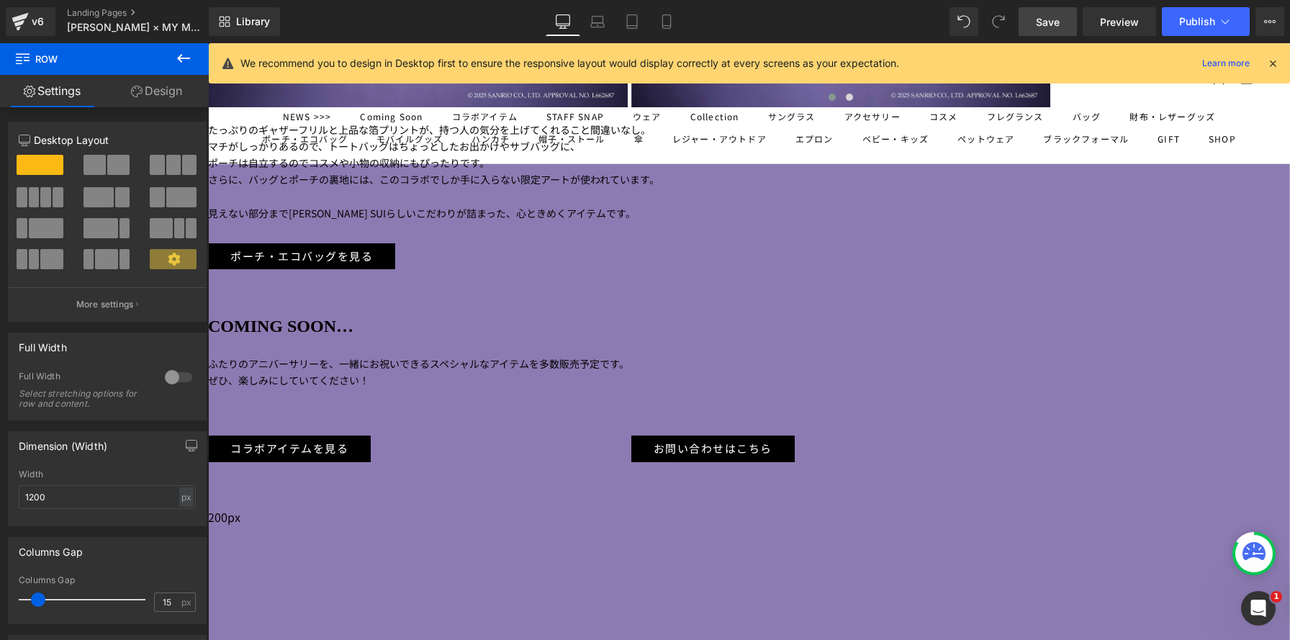
click at [163, 89] on link "Design" at bounding box center [156, 91] width 104 height 32
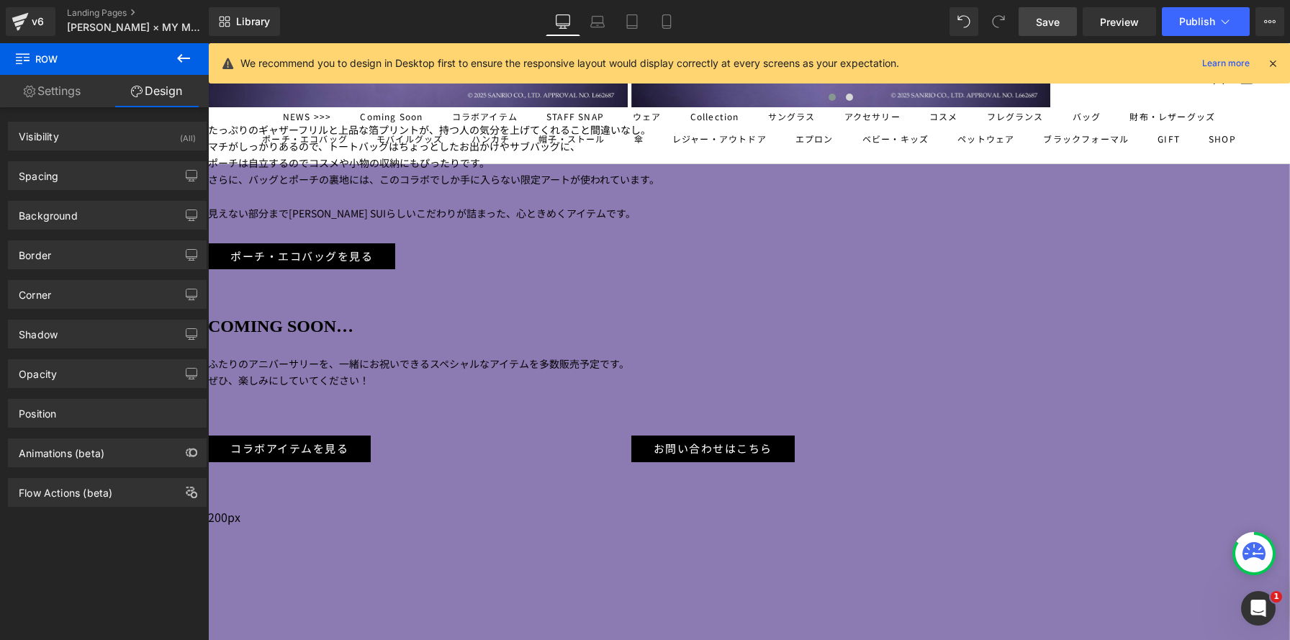
click at [31, 95] on icon at bounding box center [30, 92] width 12 height 12
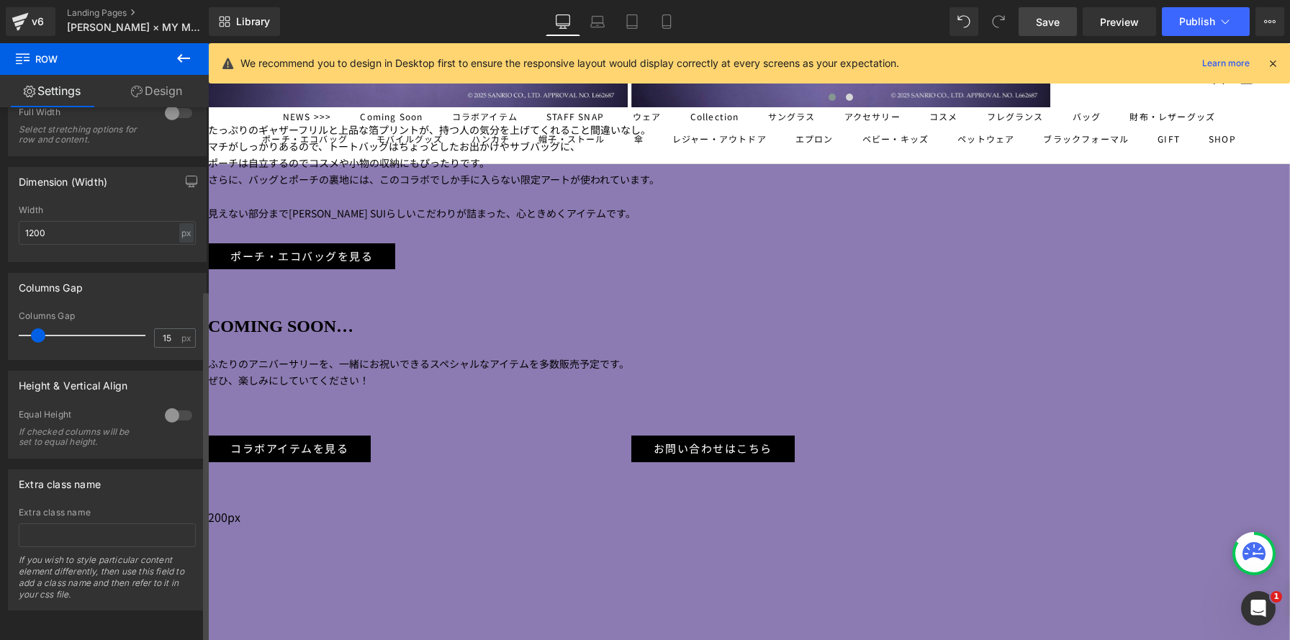
scroll to position [276, 0]
click at [172, 404] on div at bounding box center [178, 415] width 35 height 23
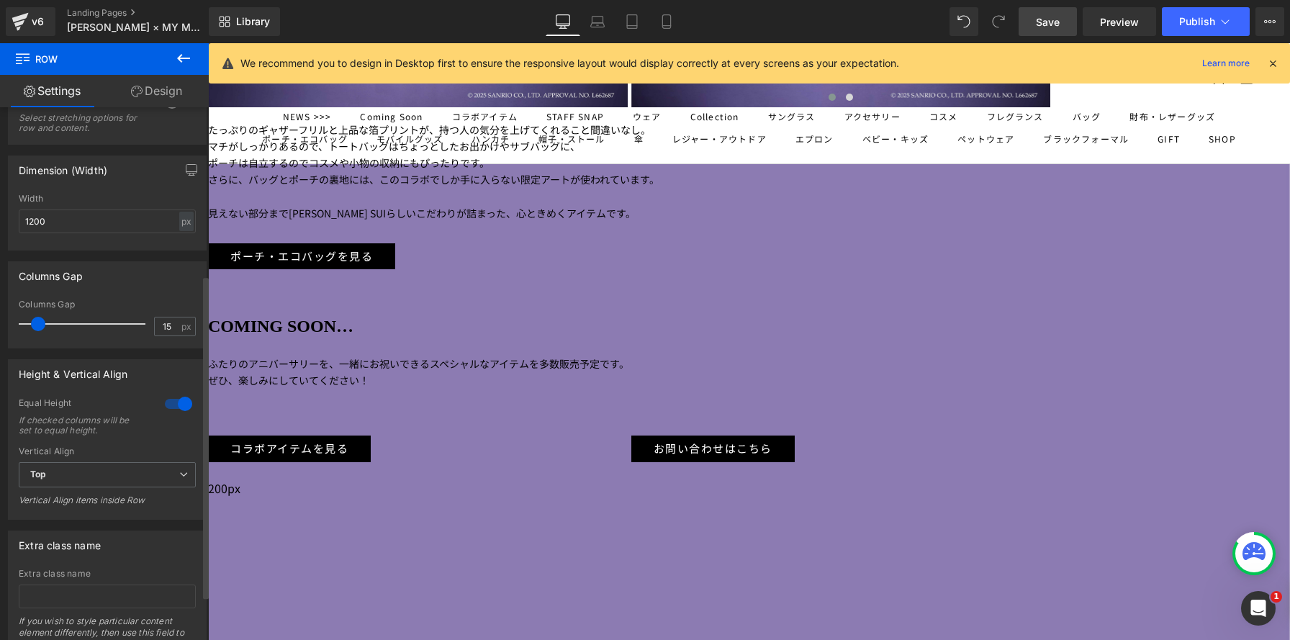
click at [172, 403] on div at bounding box center [178, 403] width 35 height 23
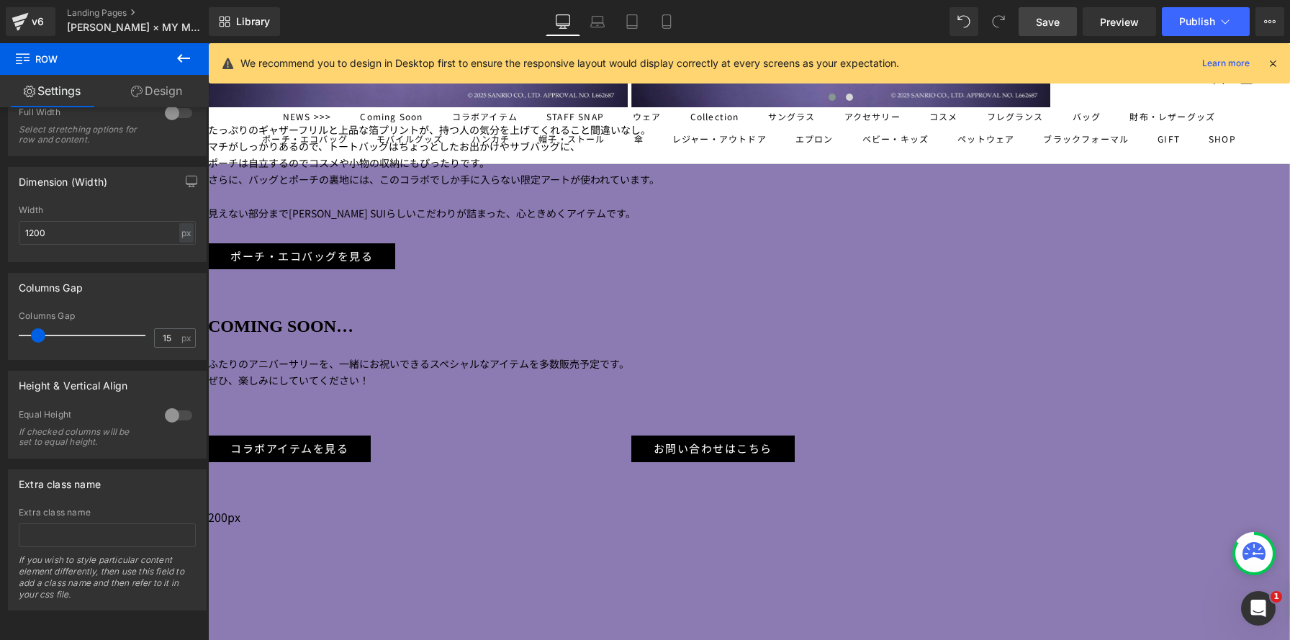
click at [163, 86] on link "Design" at bounding box center [156, 91] width 104 height 32
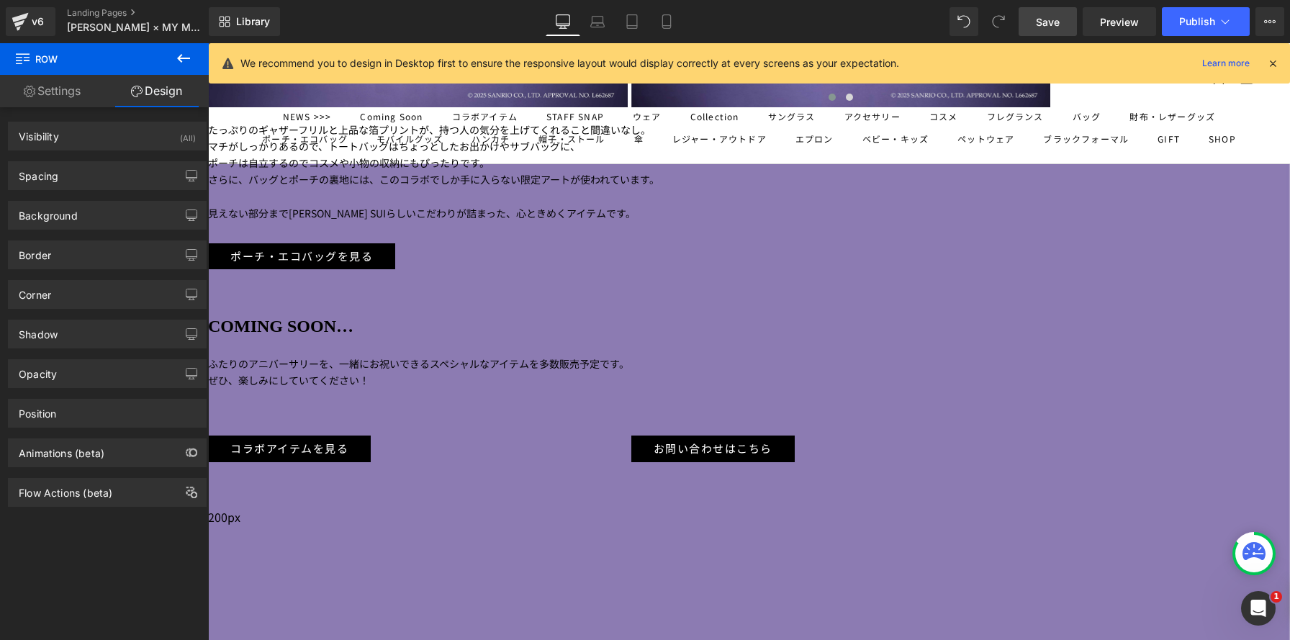
drag, startPoint x: 1043, startPoint y: 21, endPoint x: 730, endPoint y: 263, distance: 395.3
click at [1043, 21] on span "Save" at bounding box center [1048, 21] width 24 height 15
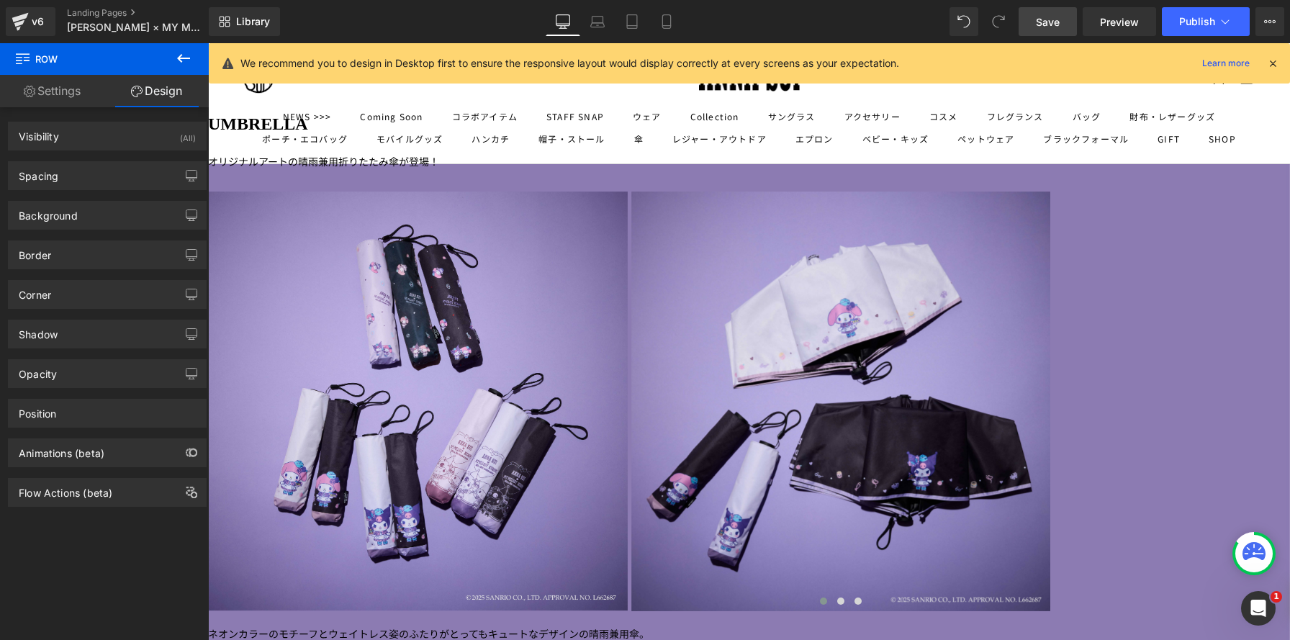
scroll to position [1664, 0]
